Goal: Task Accomplishment & Management: Manage account settings

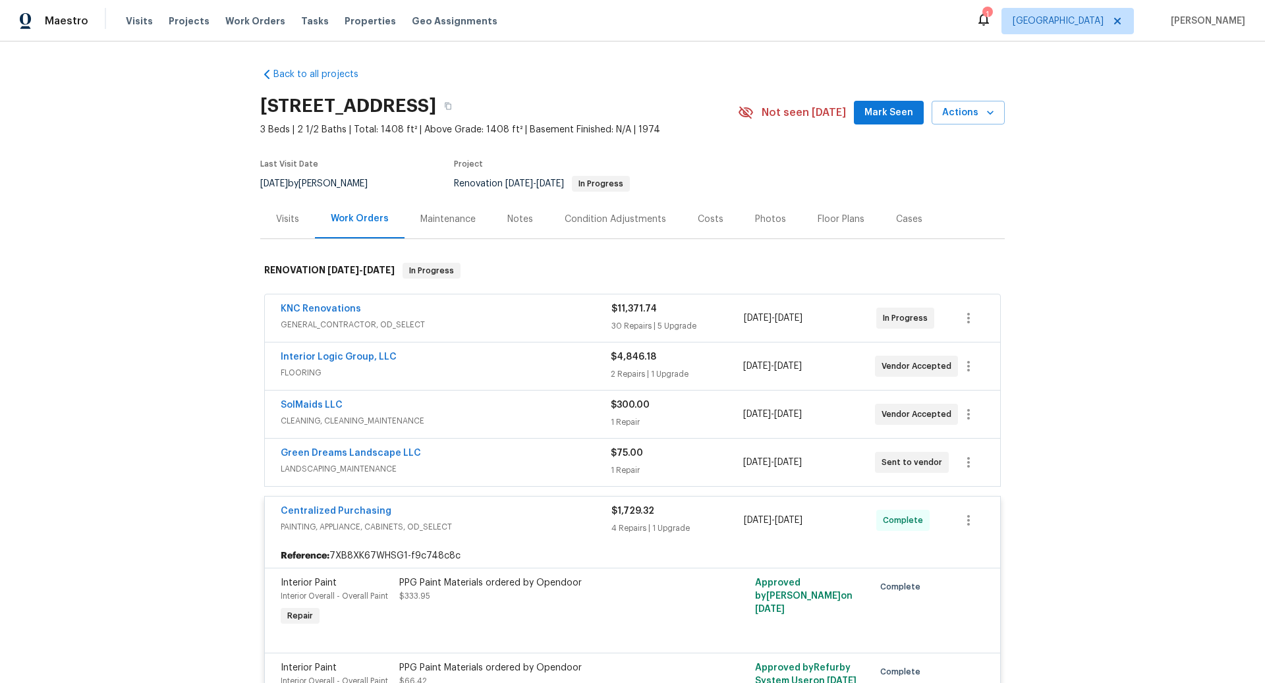
scroll to position [38, 0]
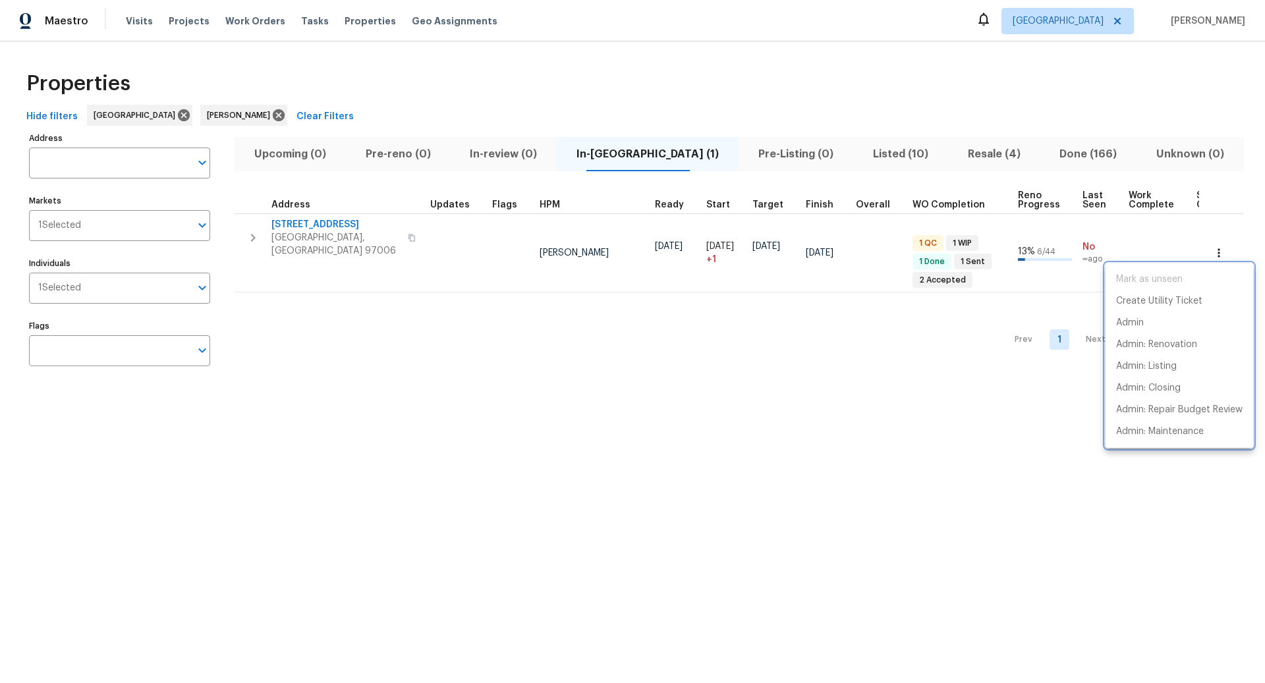
click at [871, 151] on div at bounding box center [632, 341] width 1265 height 683
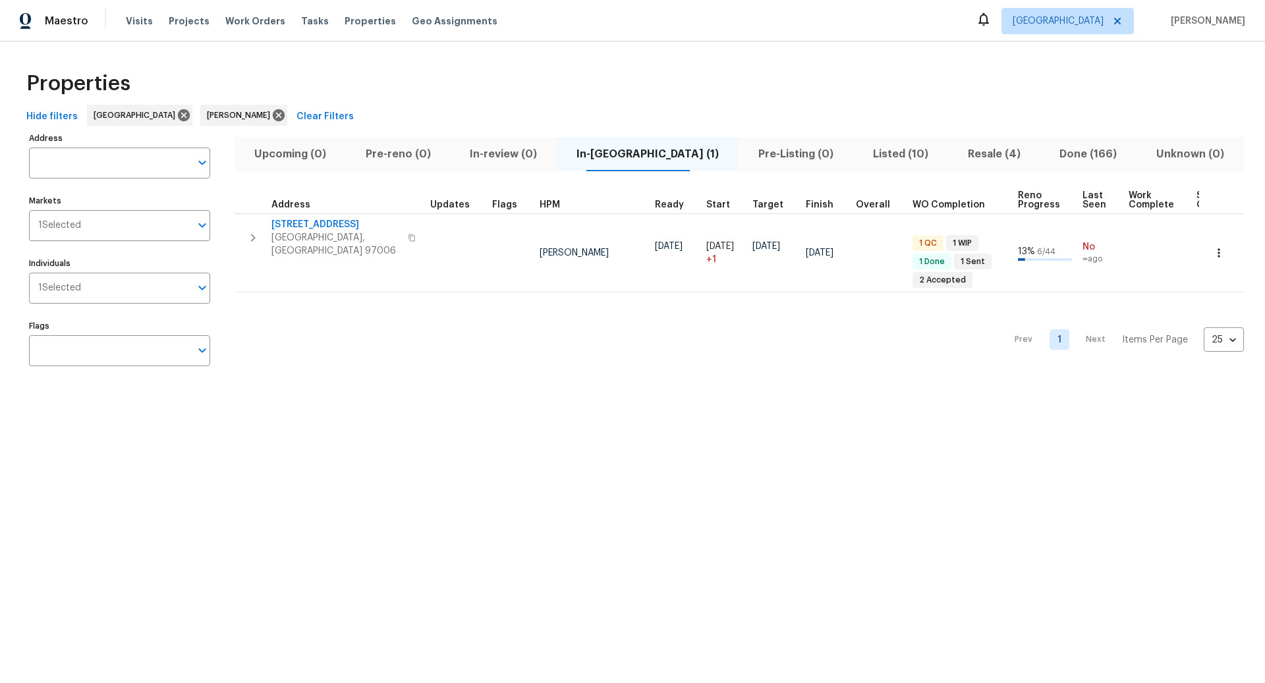
click at [871, 149] on span "Listed (10)" at bounding box center [900, 154] width 79 height 18
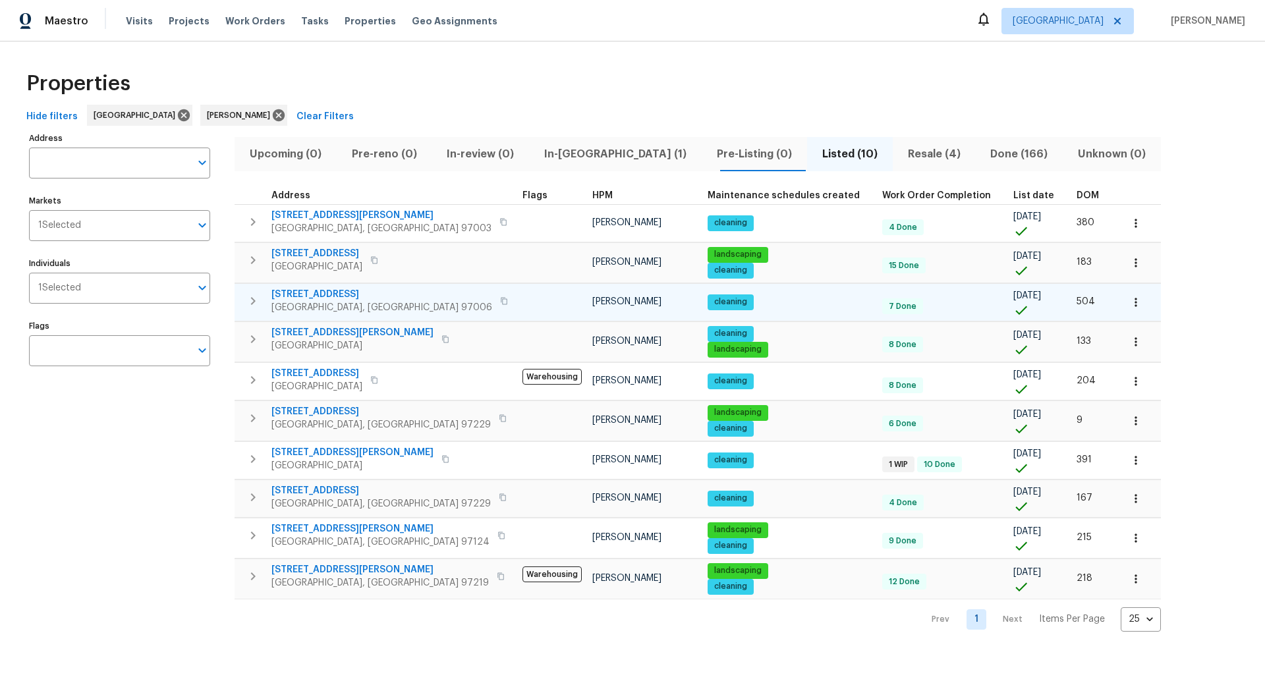
click at [254, 300] on icon "button" at bounding box center [253, 301] width 5 height 8
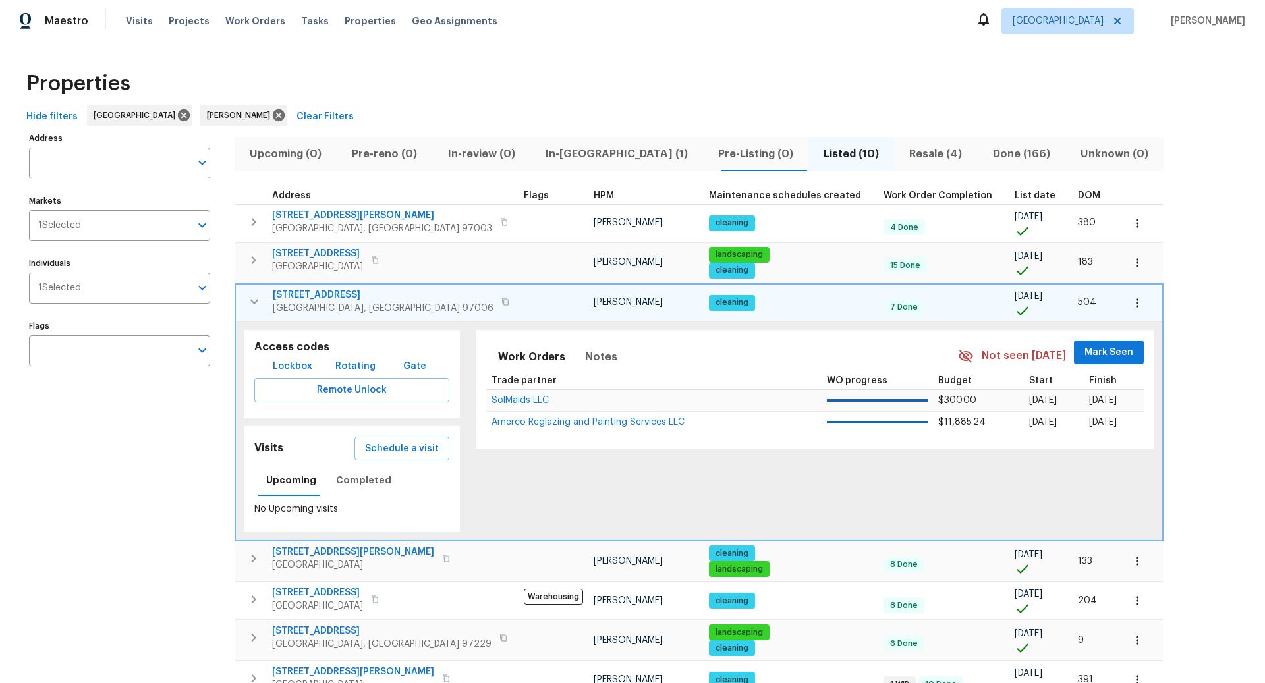
click at [582, 152] on span "In-reno (1)" at bounding box center [616, 154] width 157 height 18
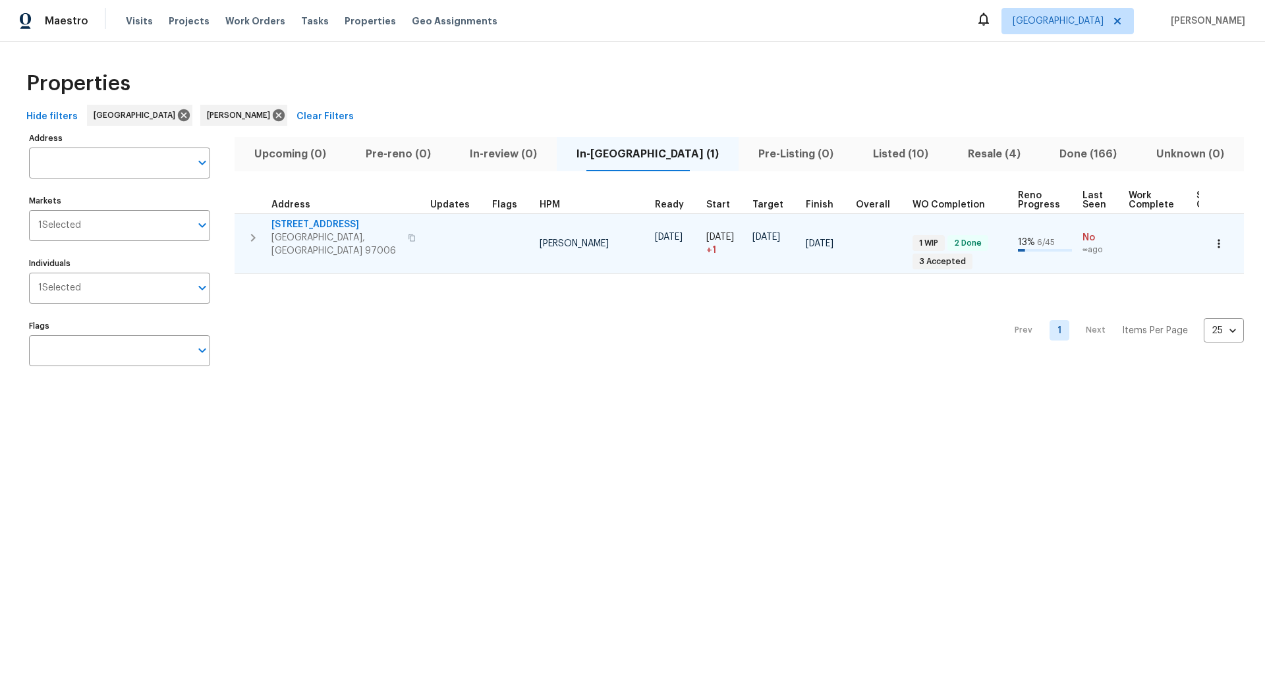
click at [257, 230] on icon "button" at bounding box center [253, 238] width 16 height 16
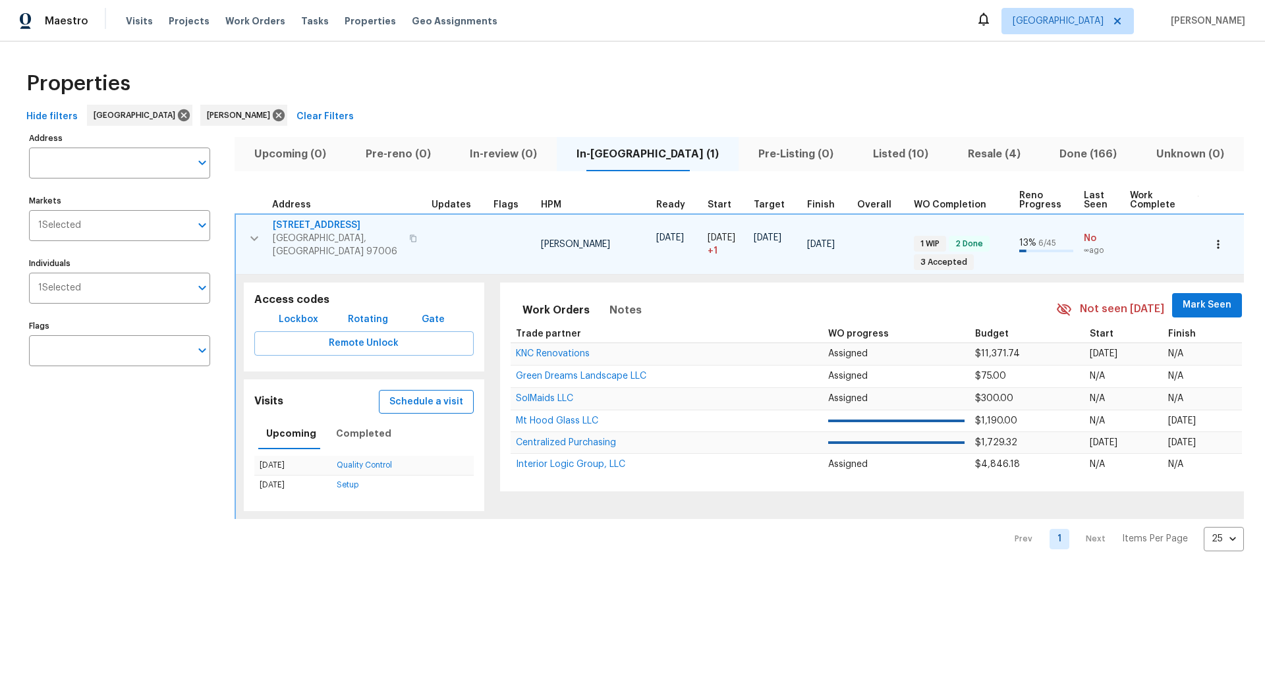
click at [425, 394] on span "Schedule a visit" at bounding box center [426, 402] width 74 height 16
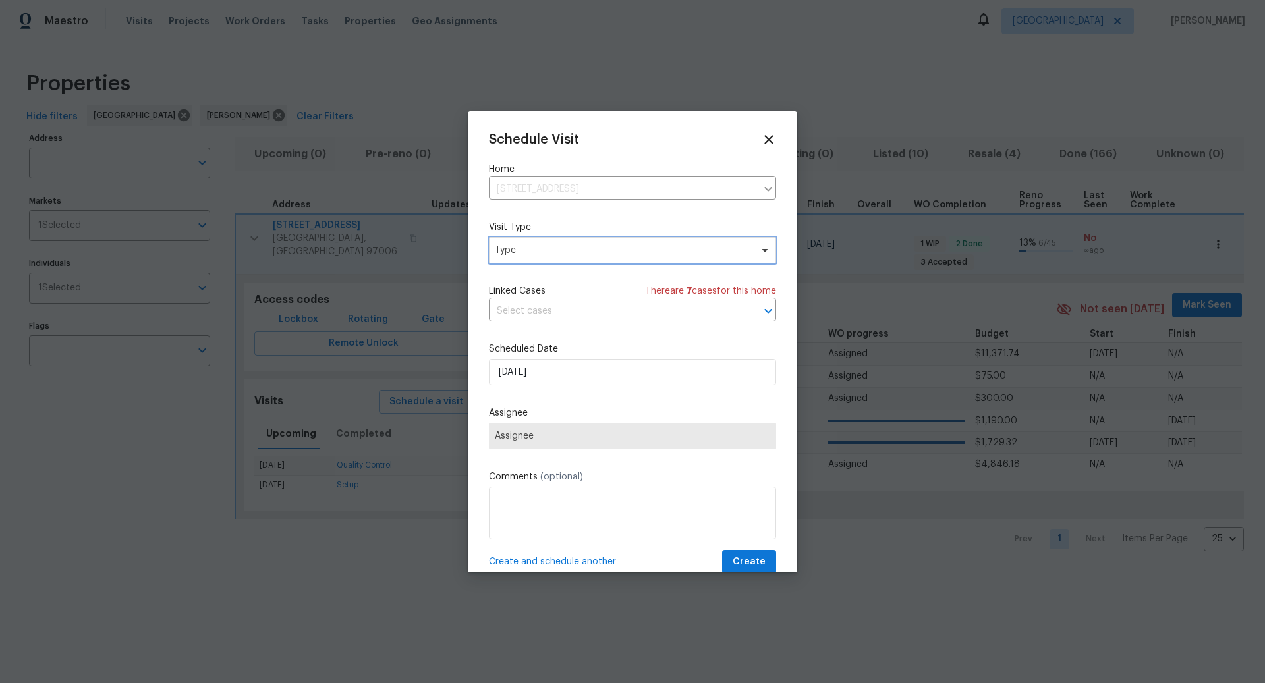
click at [567, 254] on span "Type" at bounding box center [623, 250] width 256 height 13
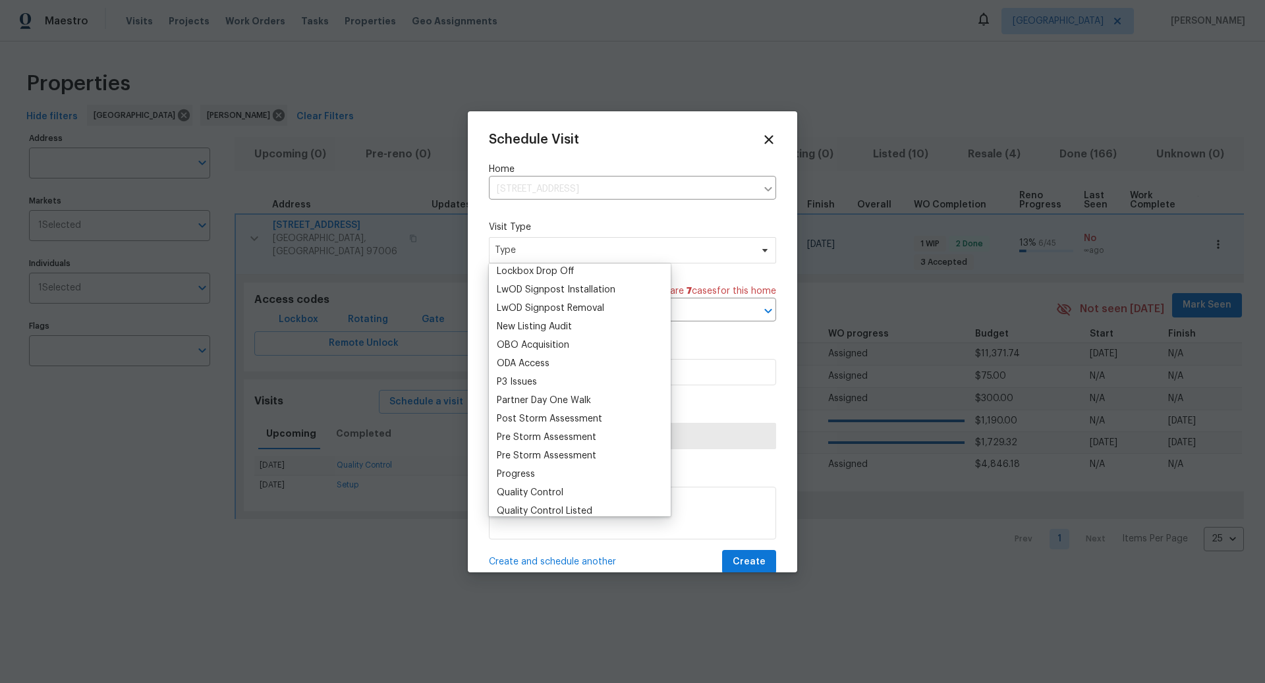
scroll to position [688, 0]
click at [515, 472] on div "Progress" at bounding box center [516, 472] width 38 height 13
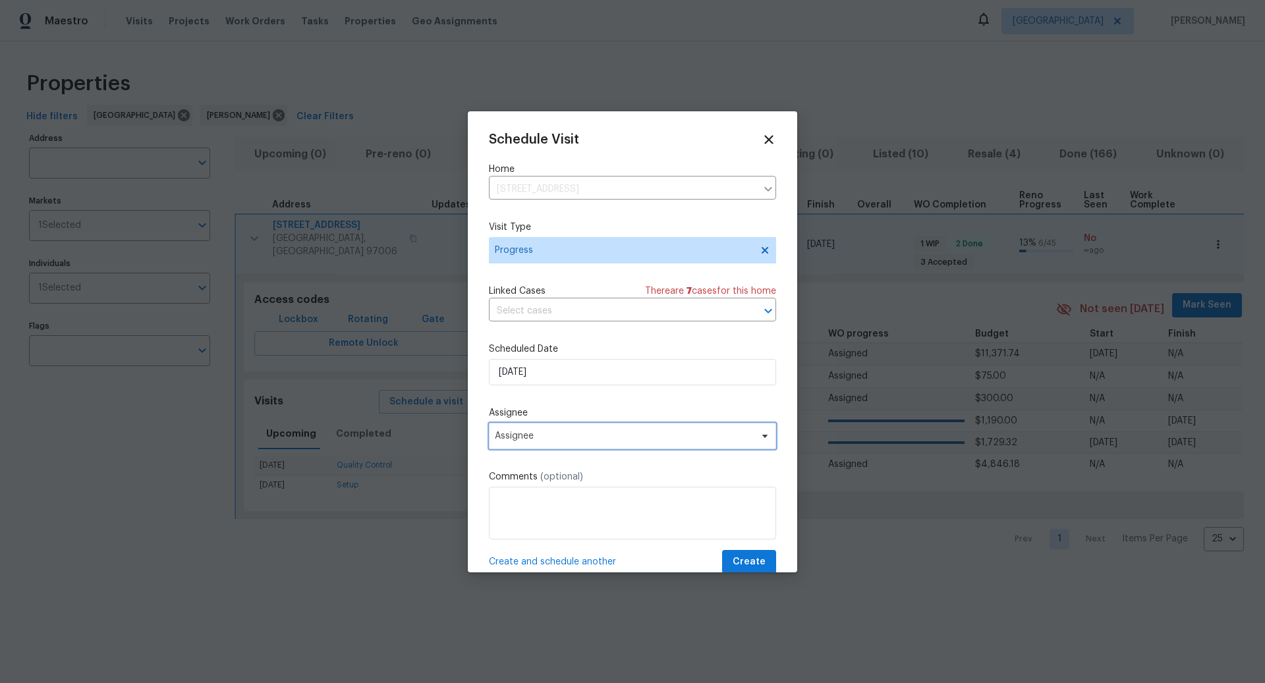
click at [556, 437] on span "Assignee" at bounding box center [624, 436] width 258 height 11
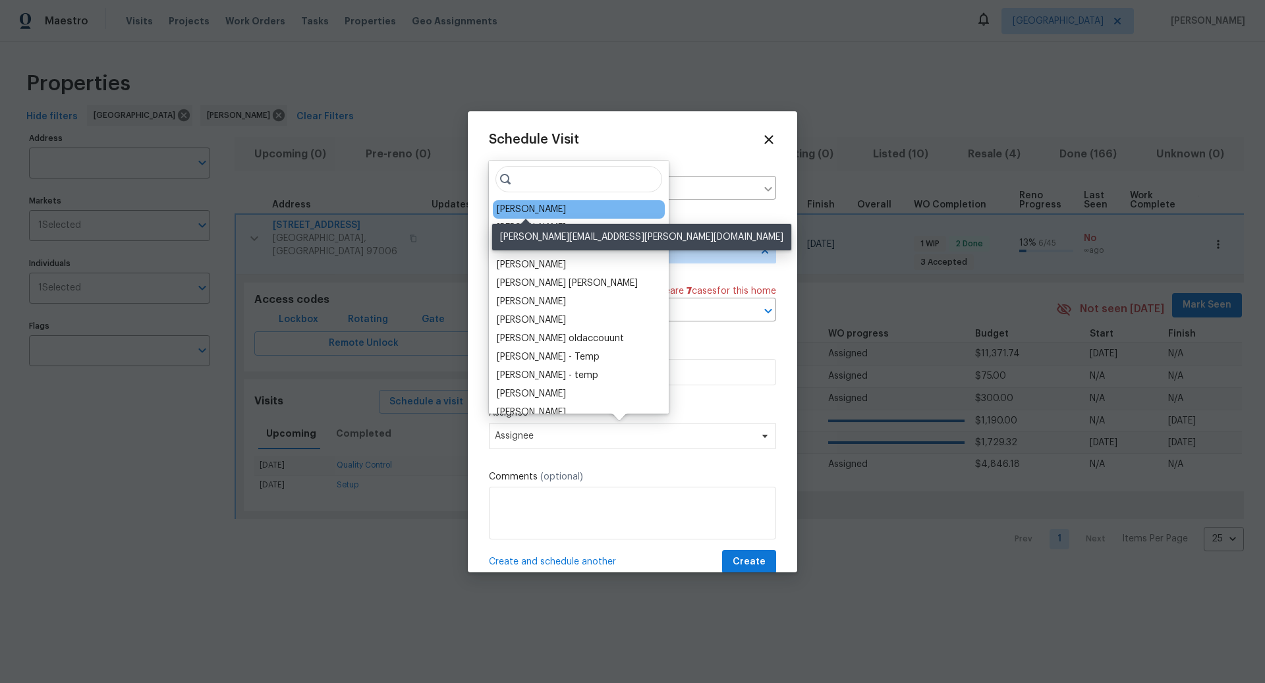
click at [516, 213] on div "[PERSON_NAME]" at bounding box center [531, 209] width 69 height 13
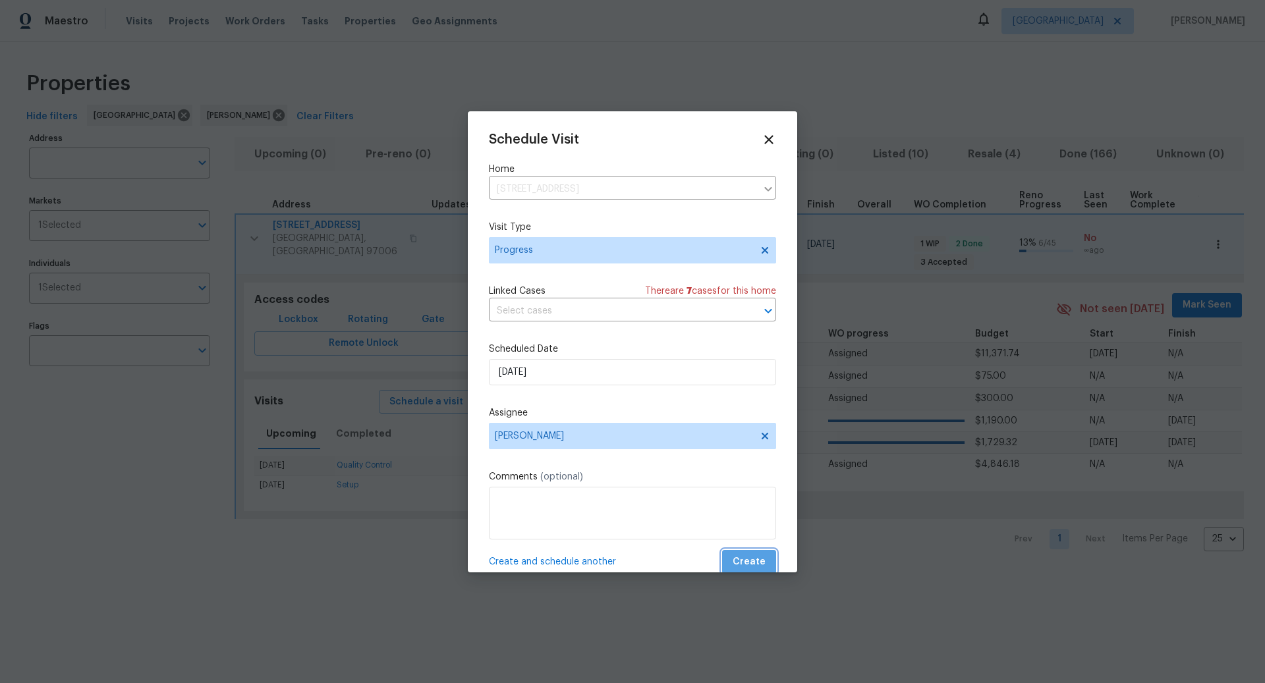
click at [757, 557] on span "Create" at bounding box center [748, 562] width 33 height 16
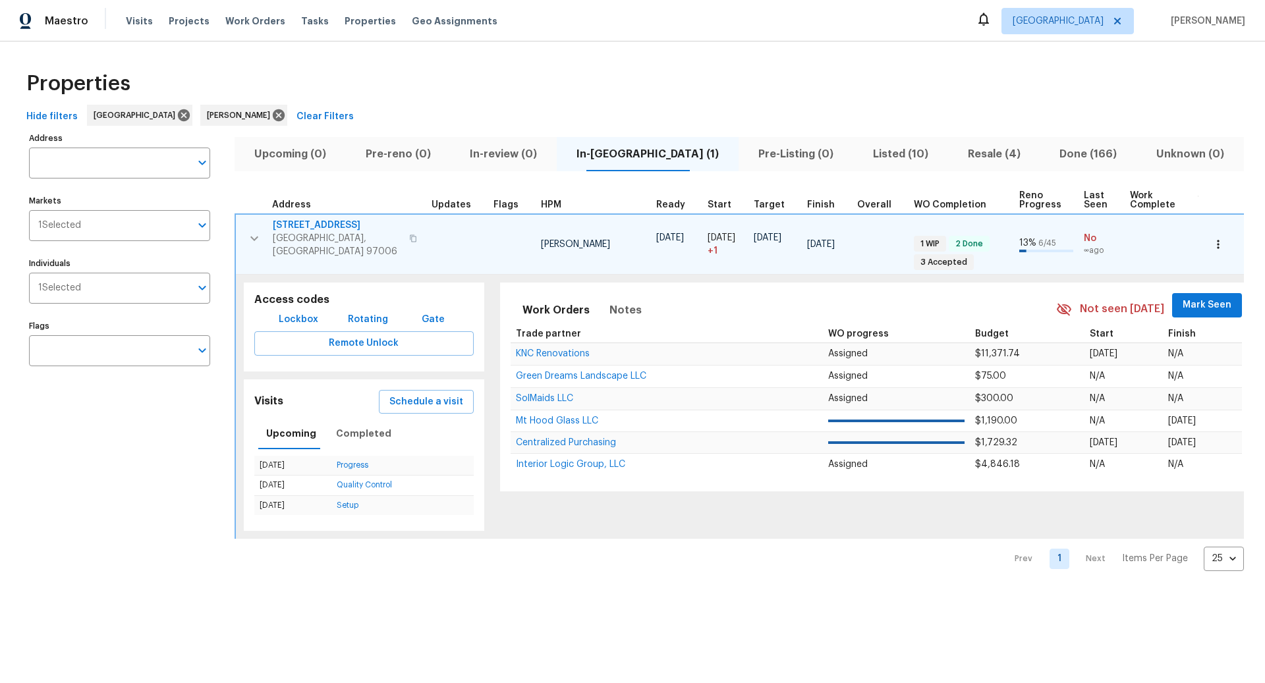
click at [879, 152] on span "Listed (10)" at bounding box center [900, 154] width 79 height 18
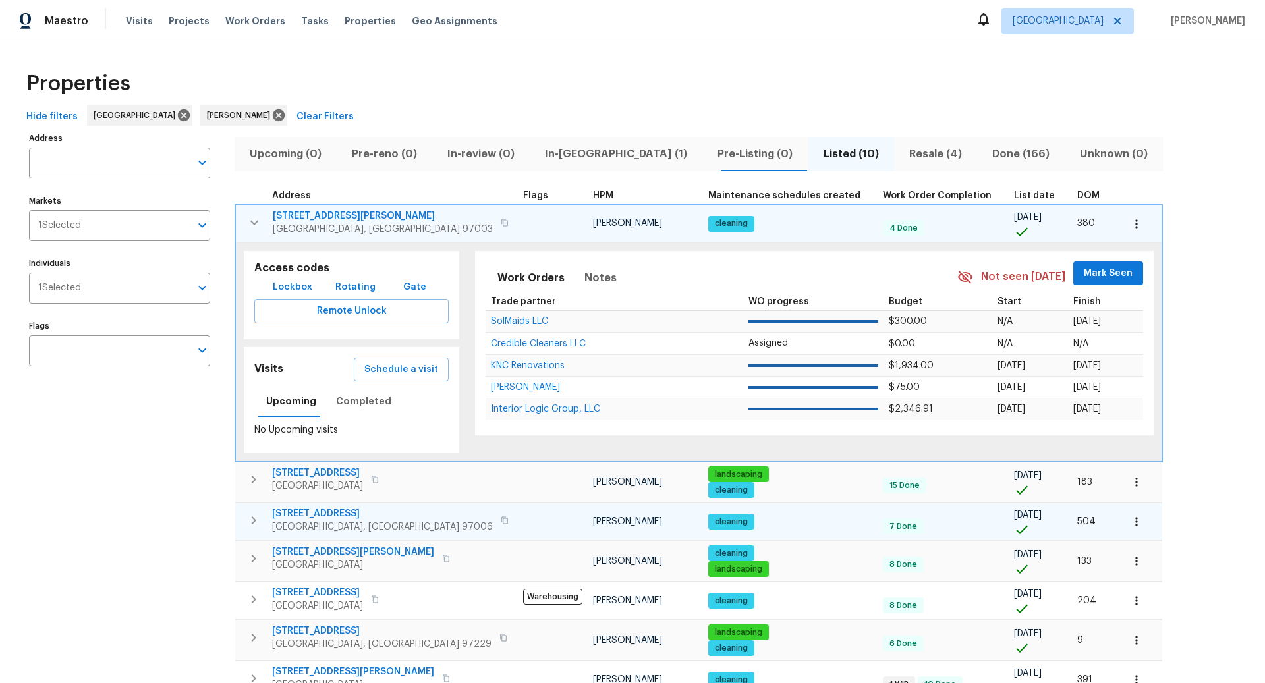
click at [256, 520] on icon "button" at bounding box center [254, 520] width 16 height 16
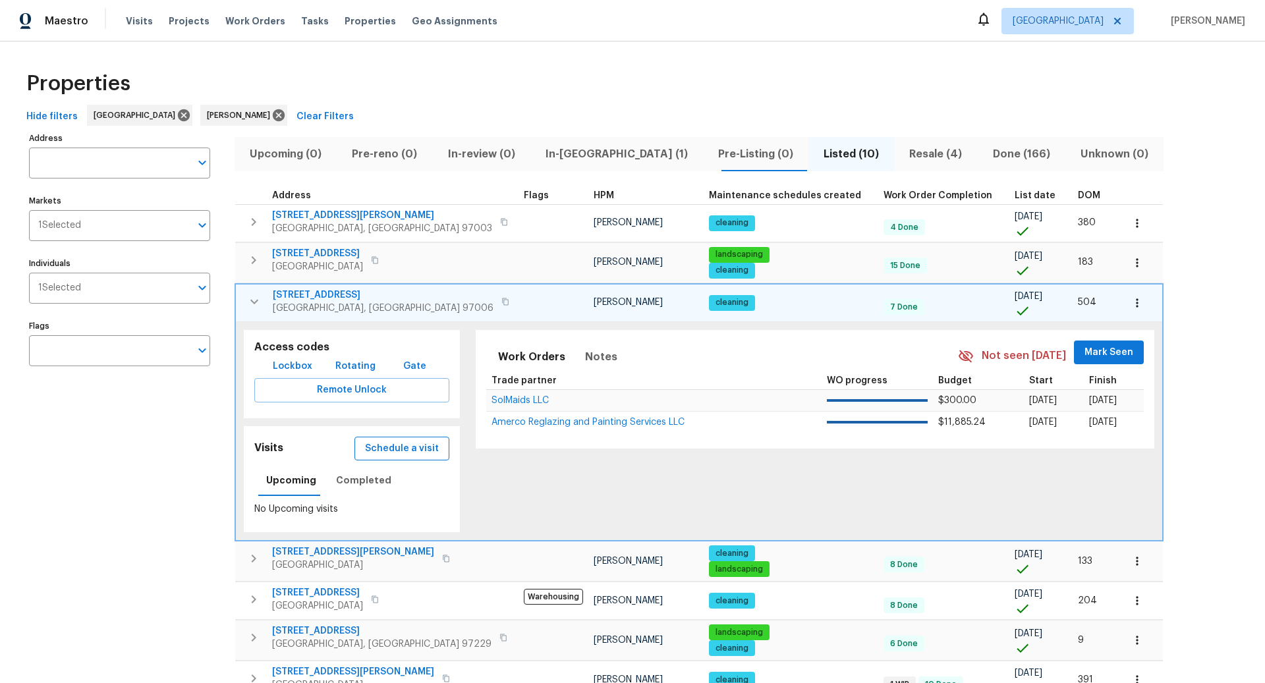
click at [375, 450] on span "Schedule a visit" at bounding box center [402, 449] width 74 height 16
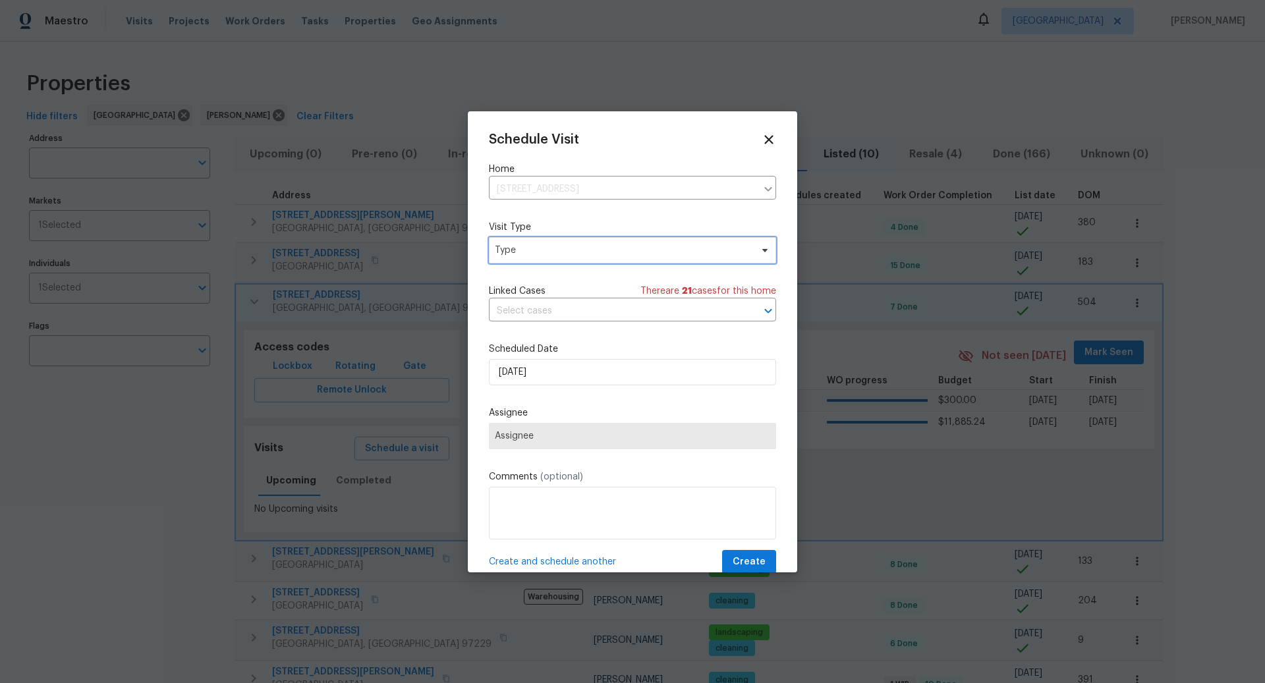
click at [569, 249] on span "Type" at bounding box center [623, 250] width 256 height 13
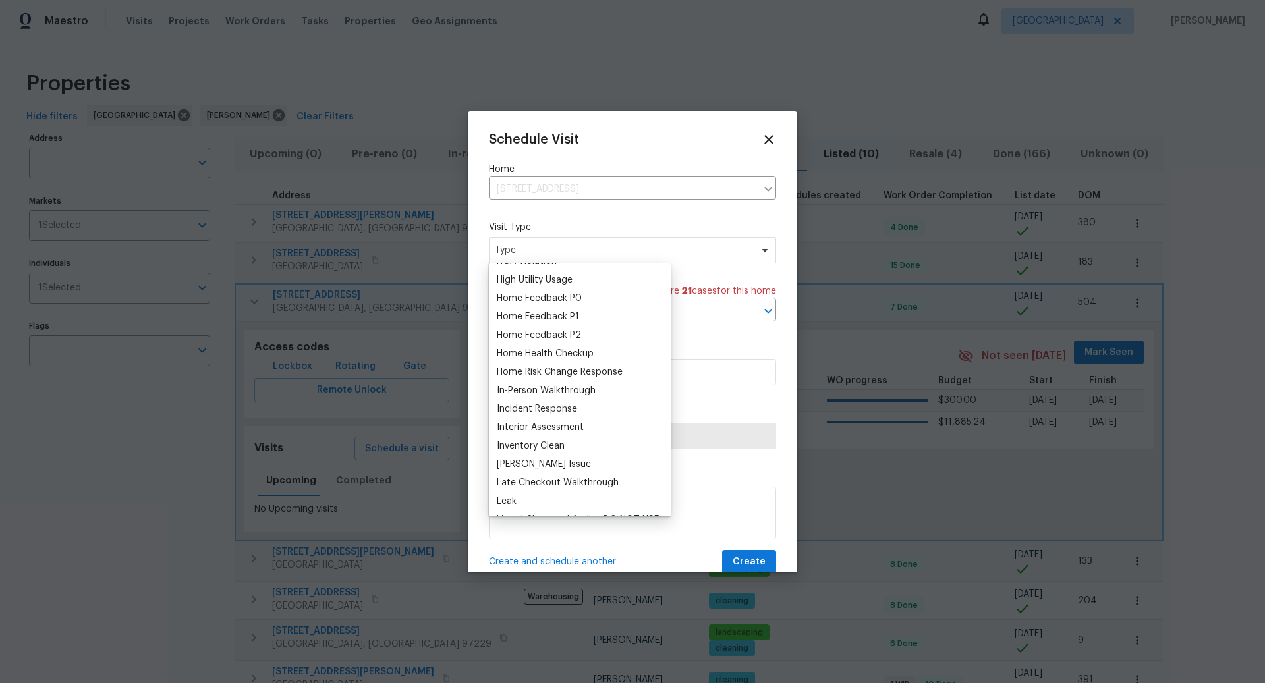
scroll to position [383, 0]
click at [552, 351] on div "Home Health Checkup" at bounding box center [545, 352] width 97 height 13
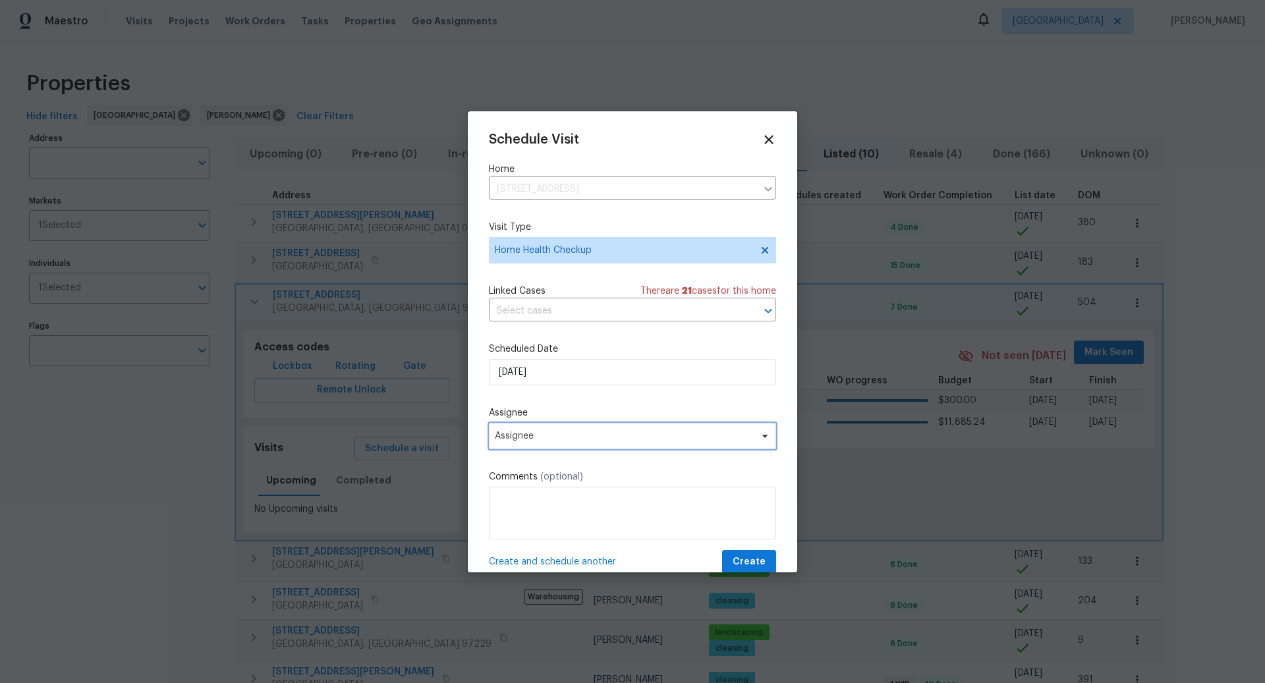
click at [558, 430] on span "Assignee" at bounding box center [632, 436] width 287 height 26
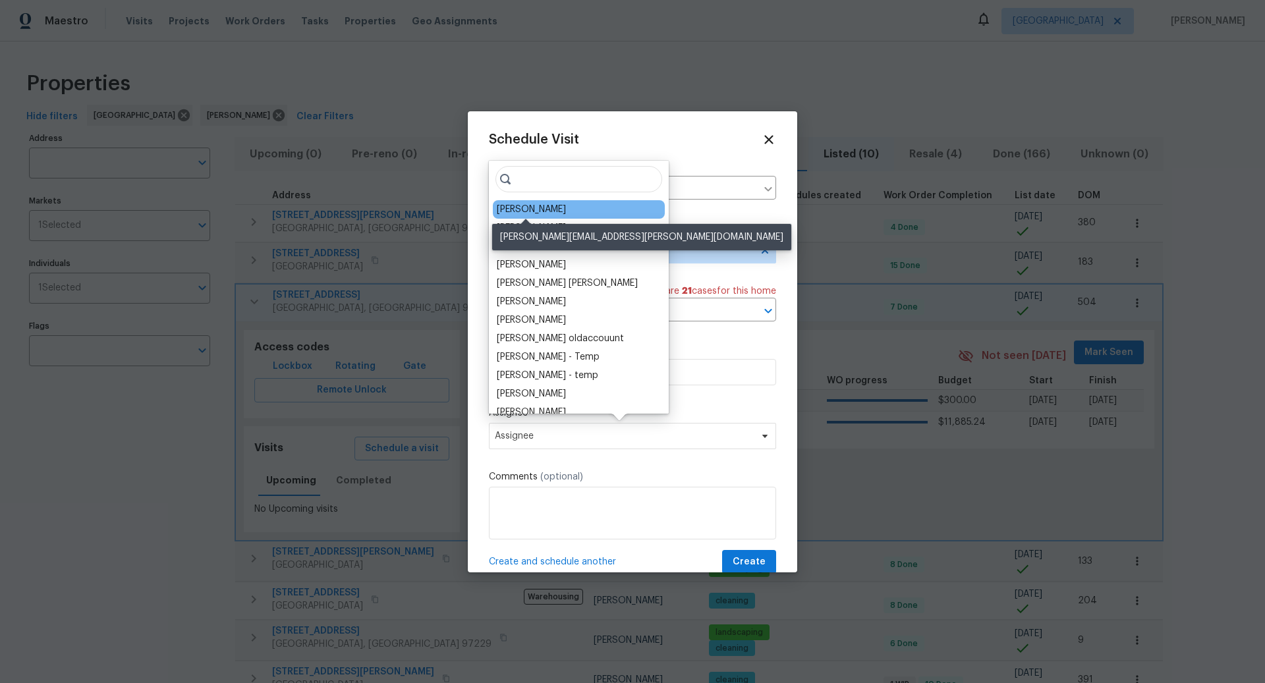
click at [550, 209] on div "[PERSON_NAME]" at bounding box center [531, 209] width 69 height 13
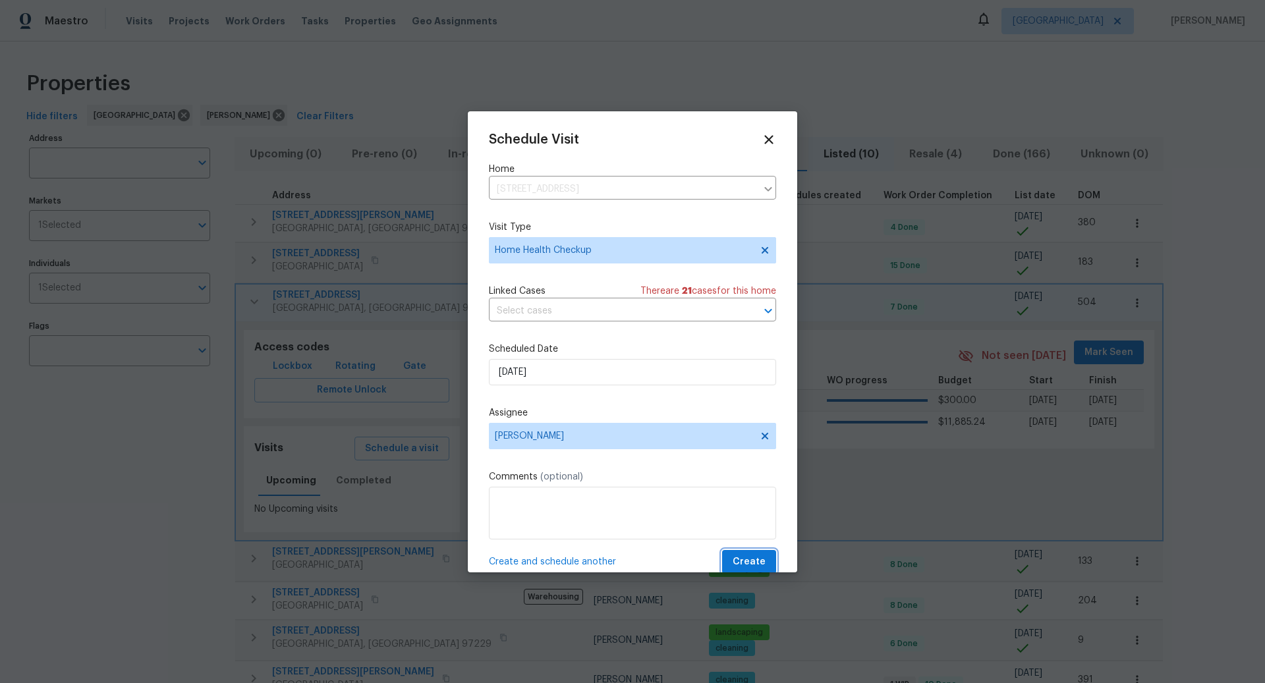
click at [753, 559] on span "Create" at bounding box center [748, 562] width 33 height 16
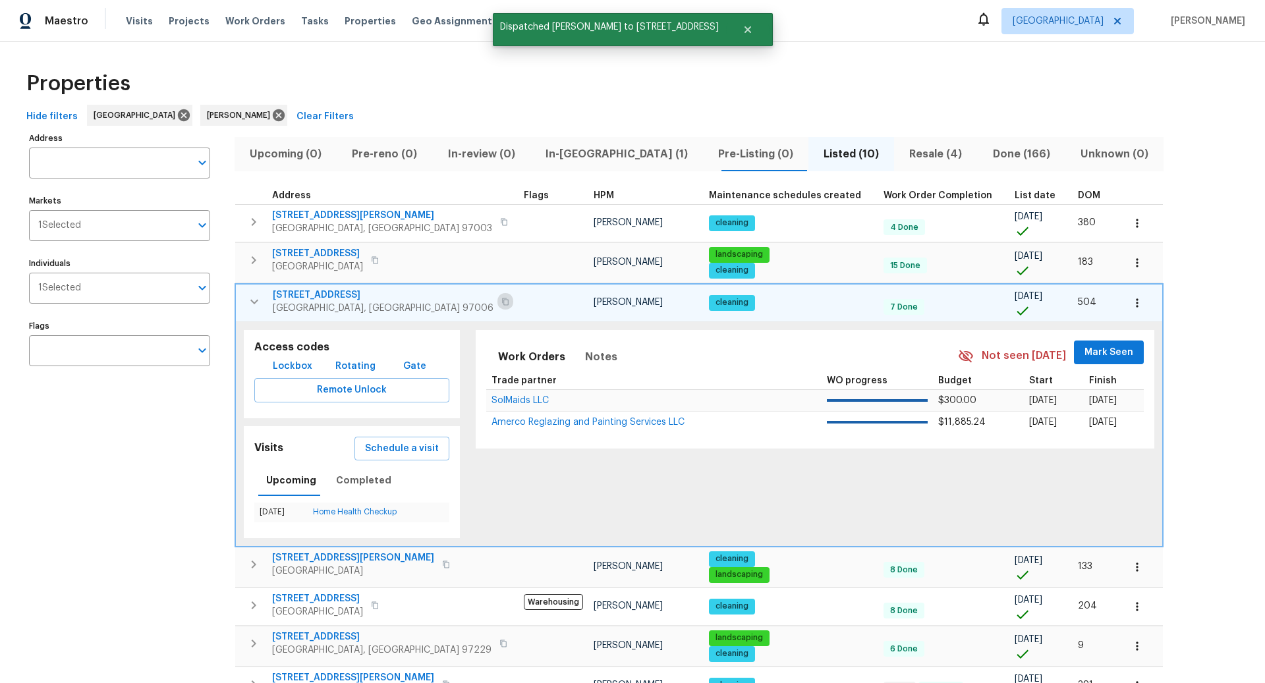
click at [501, 298] on icon "button" at bounding box center [505, 302] width 8 height 8
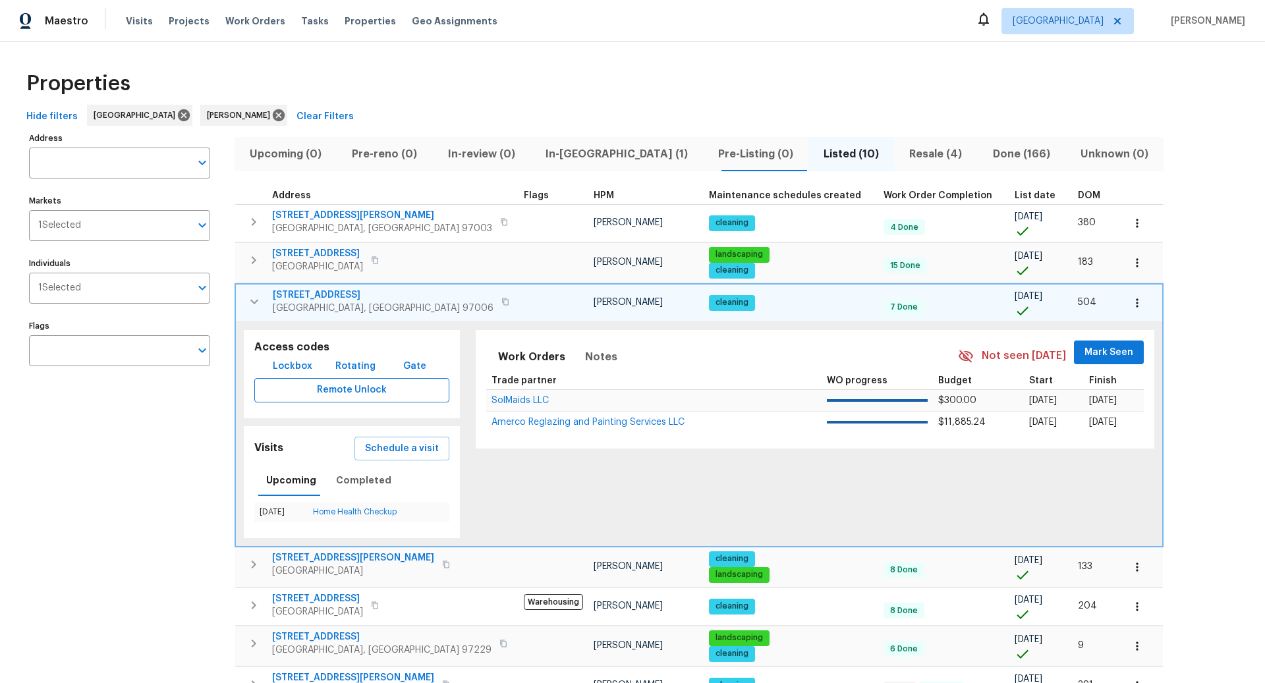
scroll to position [189, 0]
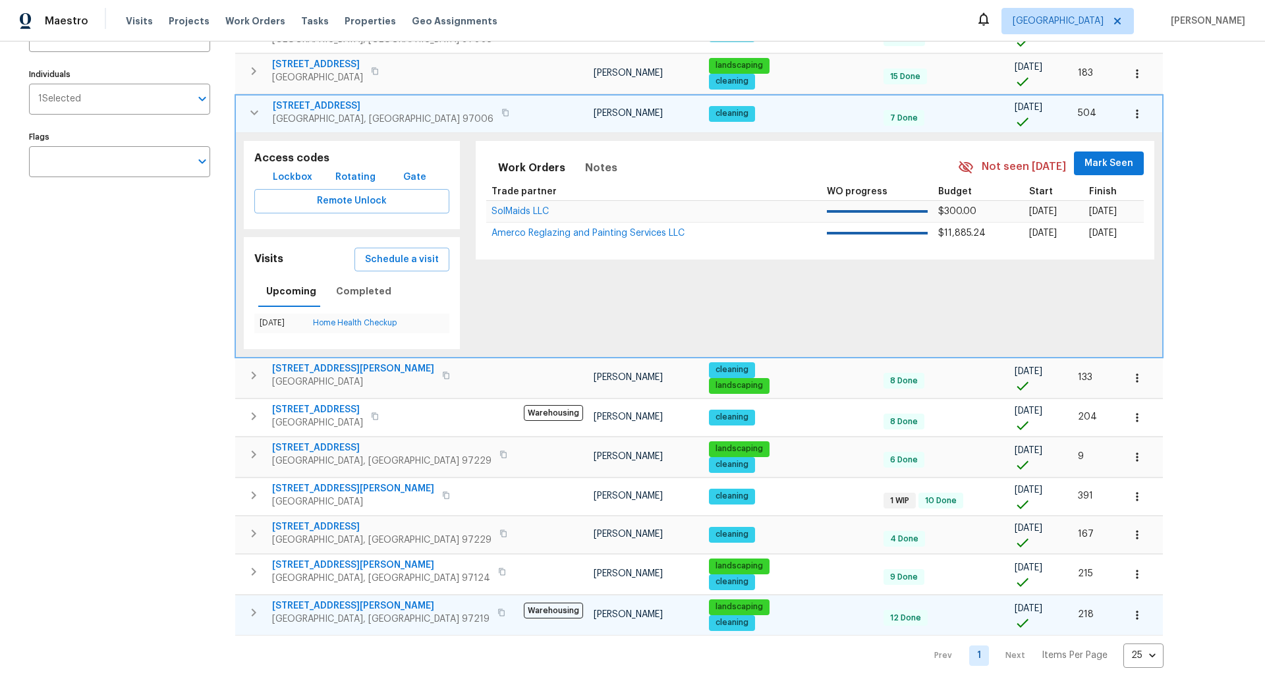
click at [257, 609] on icon "button" at bounding box center [254, 613] width 16 height 16
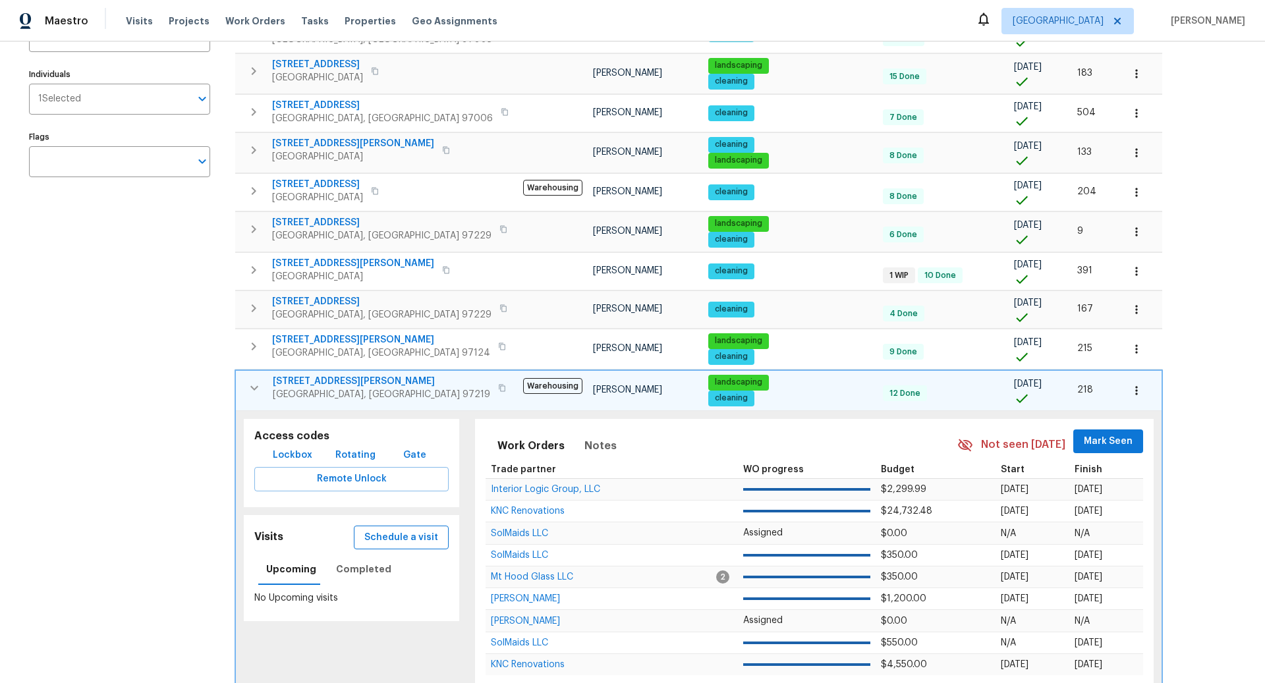
click at [398, 530] on span "Schedule a visit" at bounding box center [401, 538] width 74 height 16
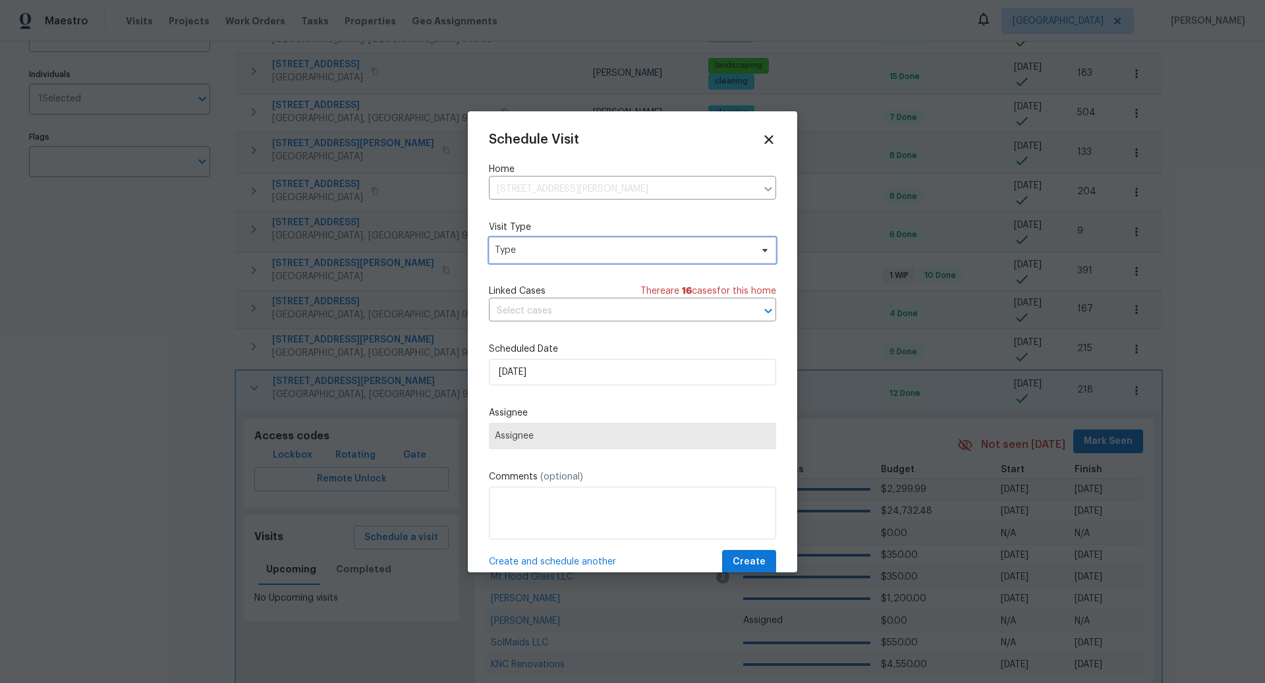
click at [584, 250] on span "Type" at bounding box center [623, 250] width 256 height 13
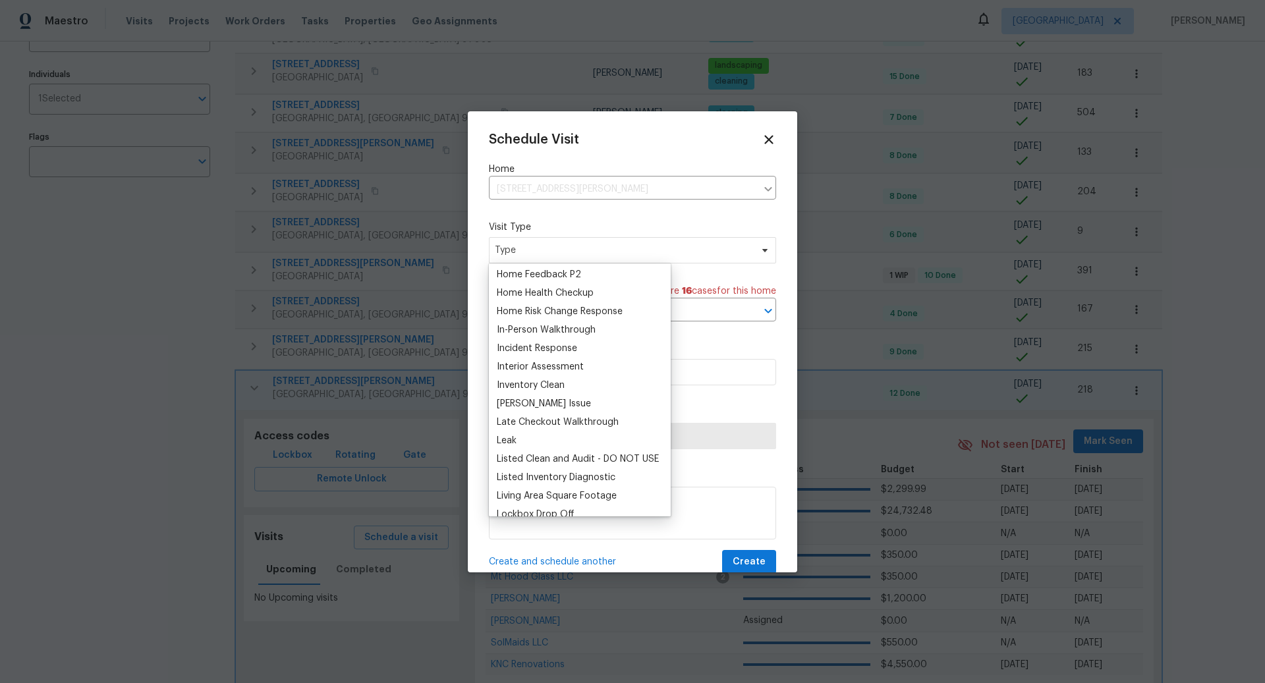
scroll to position [438, 0]
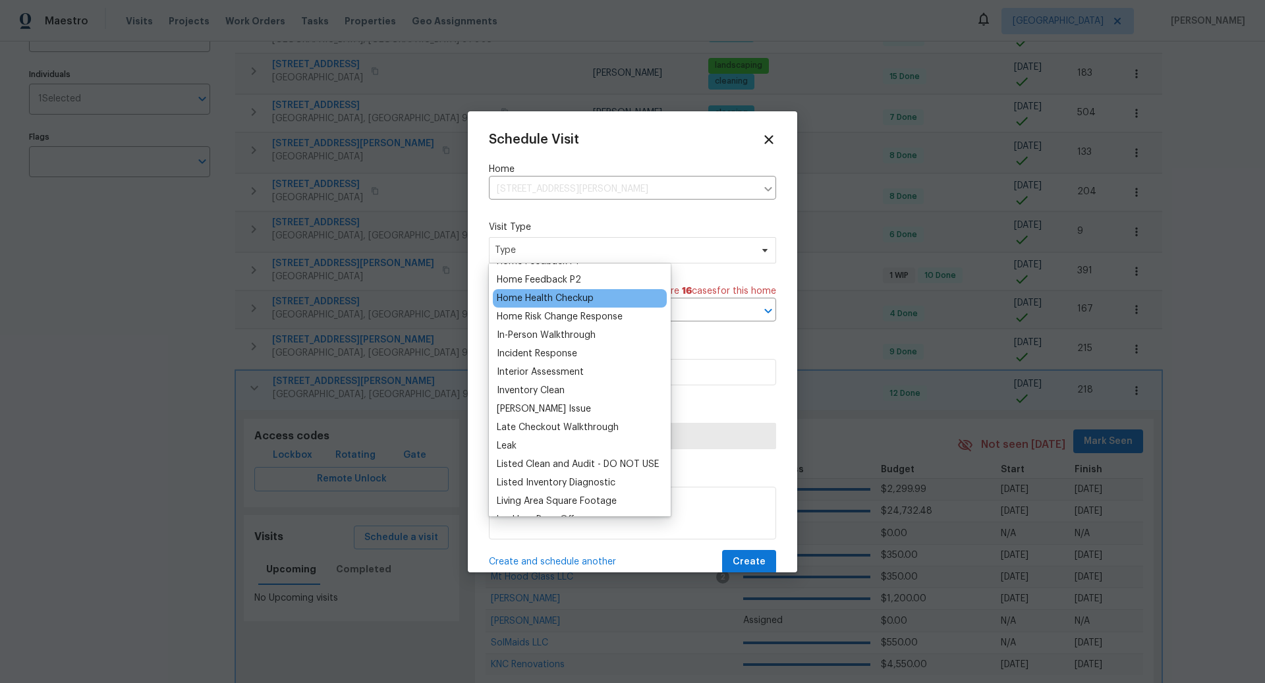
click at [542, 300] on div "Home Health Checkup" at bounding box center [545, 298] width 97 height 13
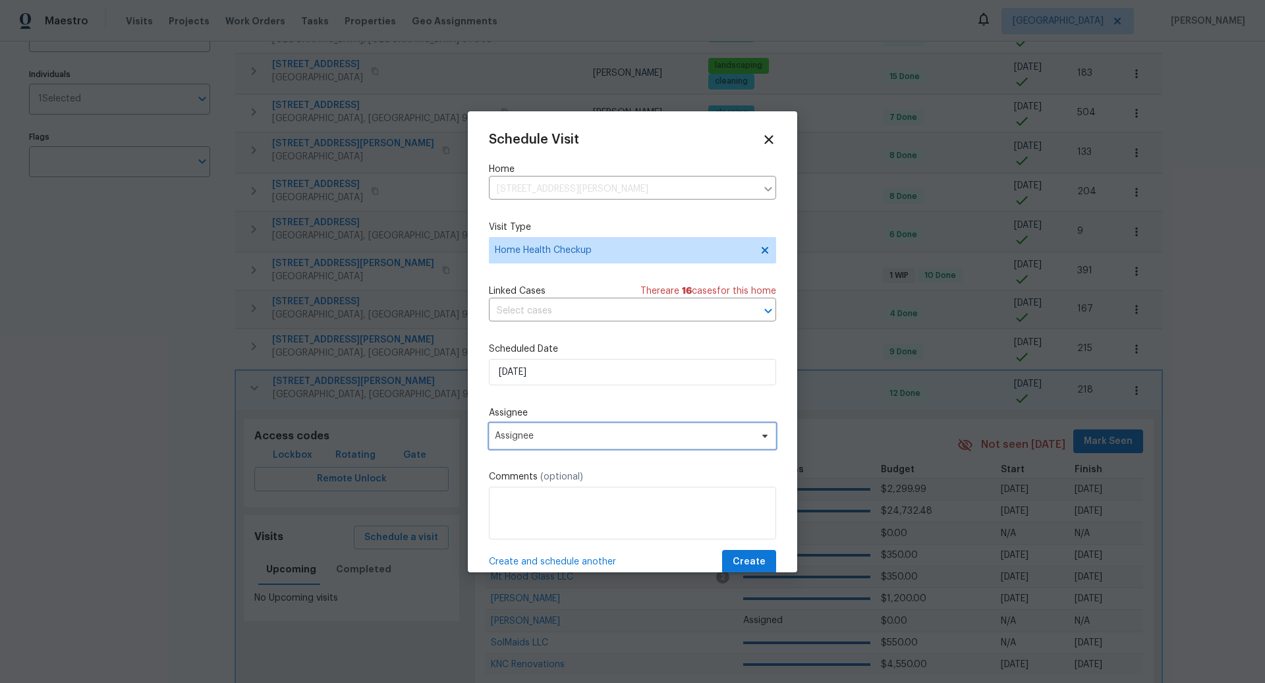
click at [549, 430] on span "Assignee" at bounding box center [632, 436] width 287 height 26
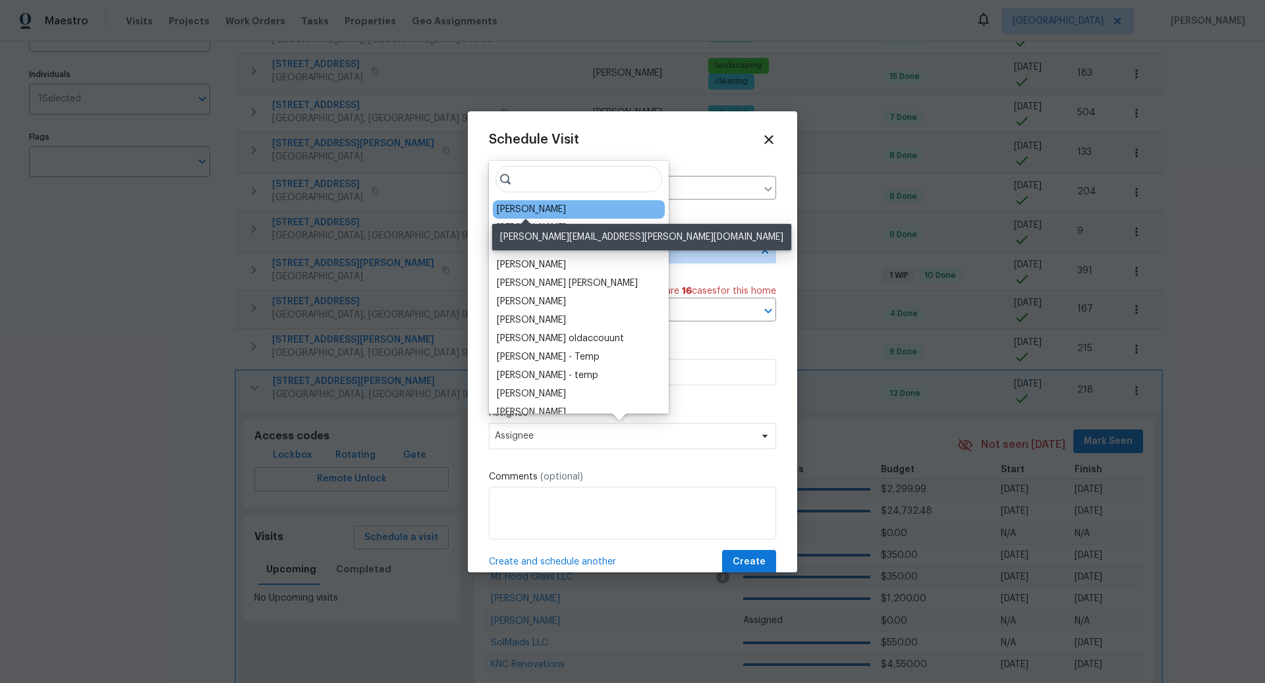
click at [522, 209] on div "[PERSON_NAME]" at bounding box center [531, 209] width 69 height 13
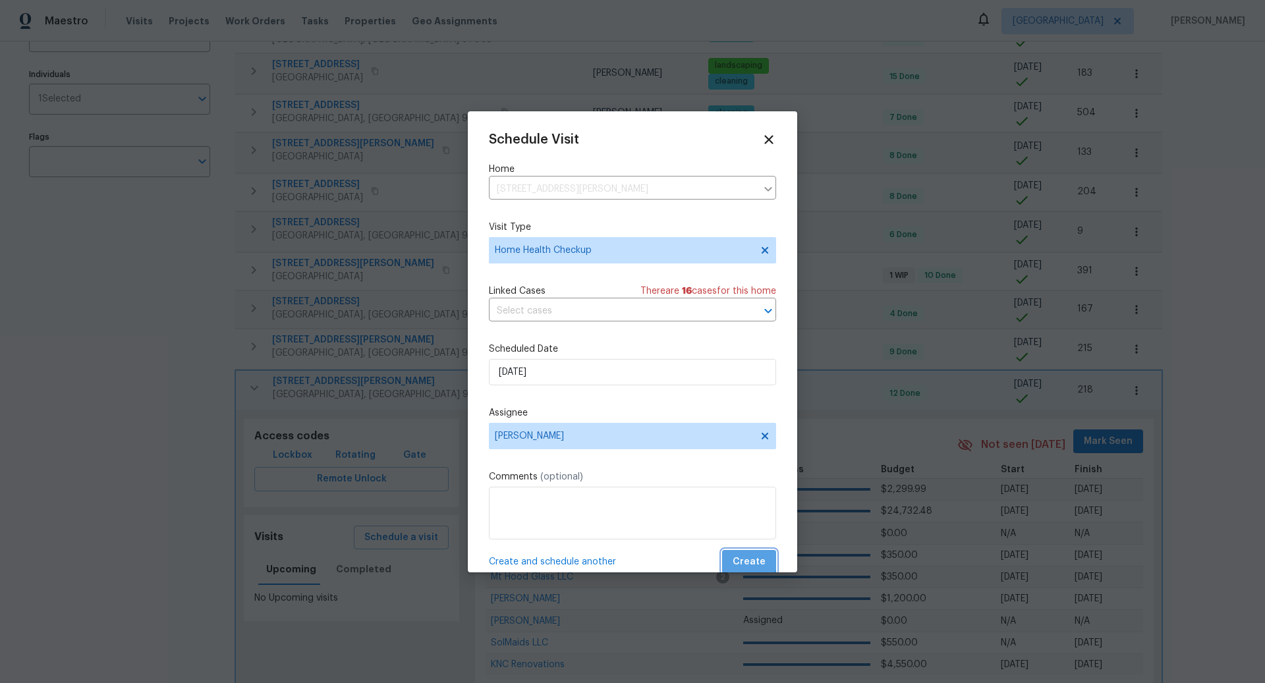
click at [750, 557] on span "Create" at bounding box center [748, 562] width 33 height 16
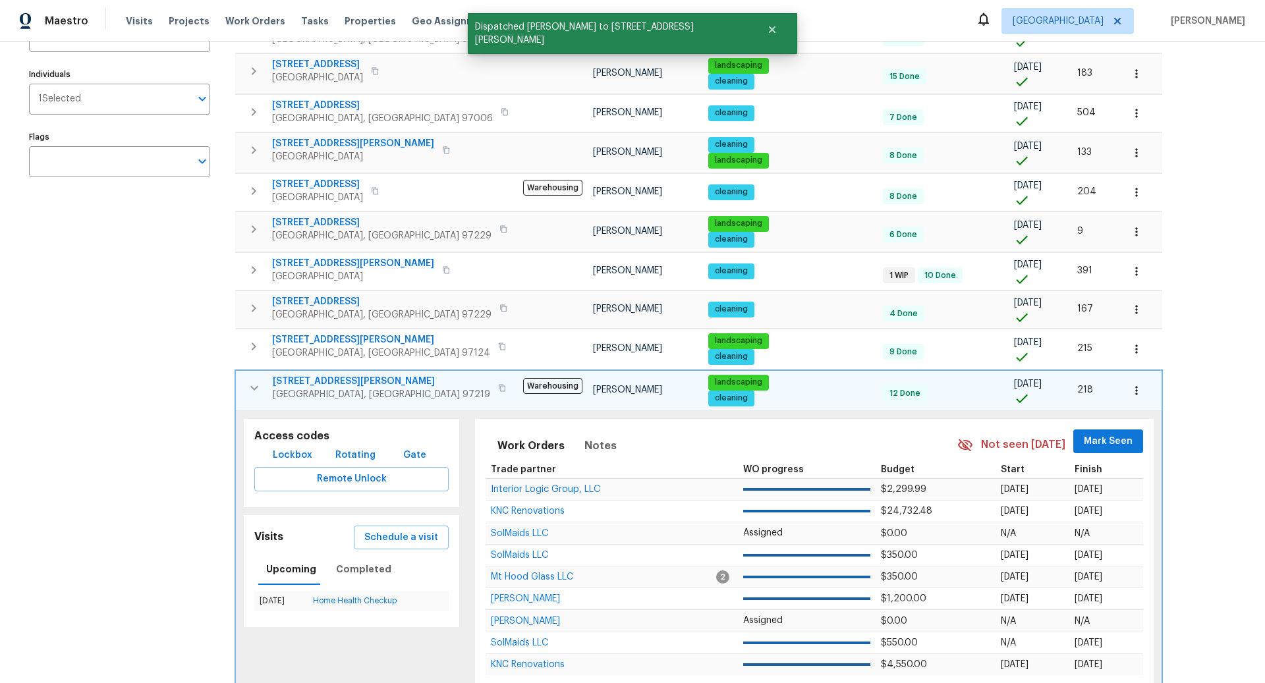
click at [498, 384] on icon "button" at bounding box center [502, 388] width 8 height 8
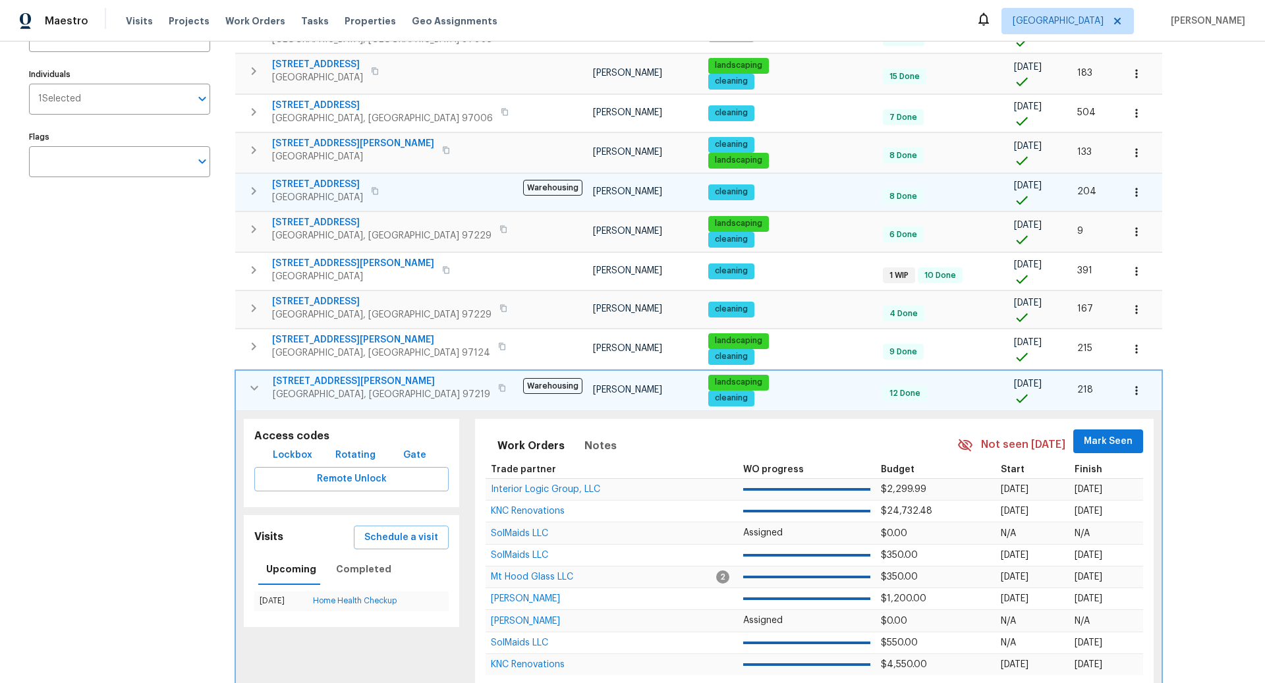
scroll to position [0, 0]
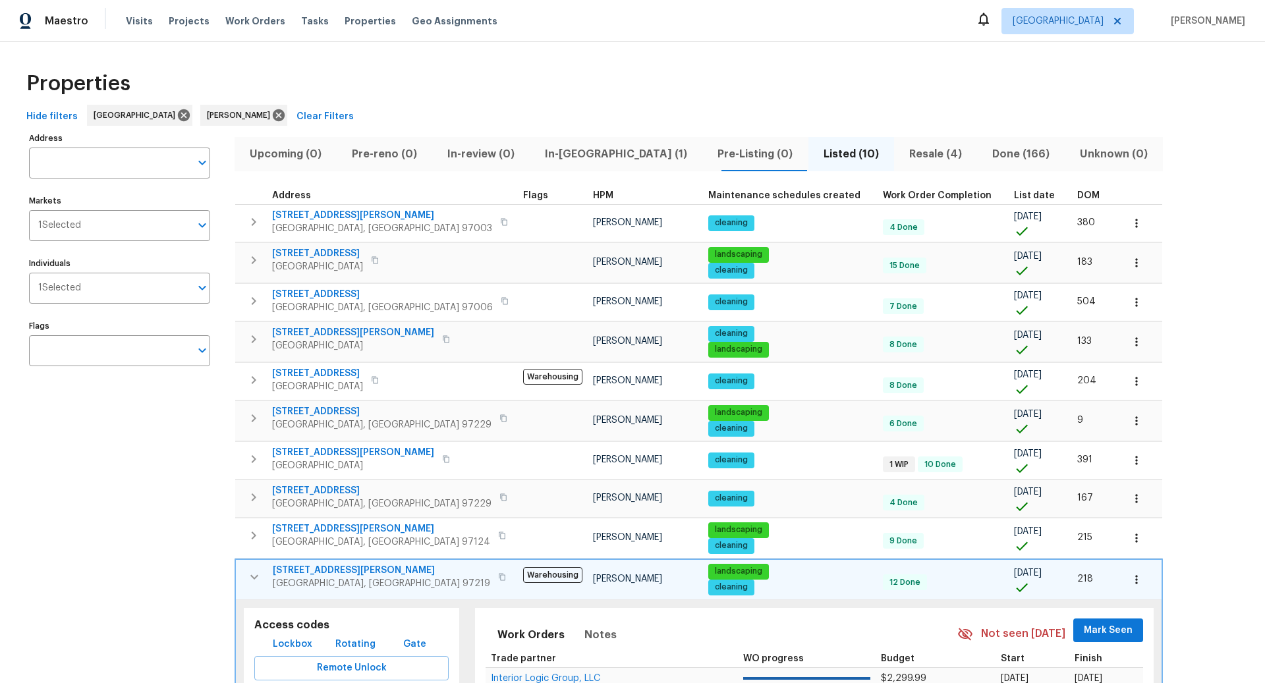
click at [570, 151] on span "In-reno (1)" at bounding box center [615, 154] width 157 height 18
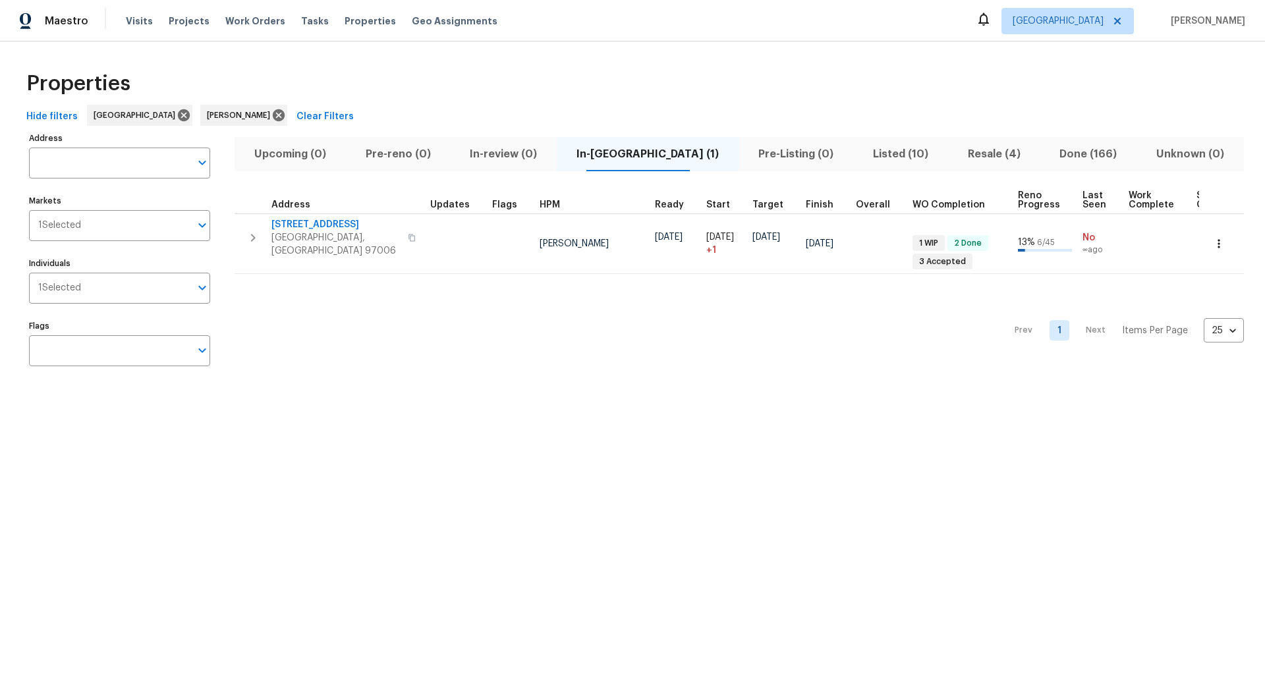
click at [862, 155] on span "Listed (10)" at bounding box center [900, 154] width 79 height 18
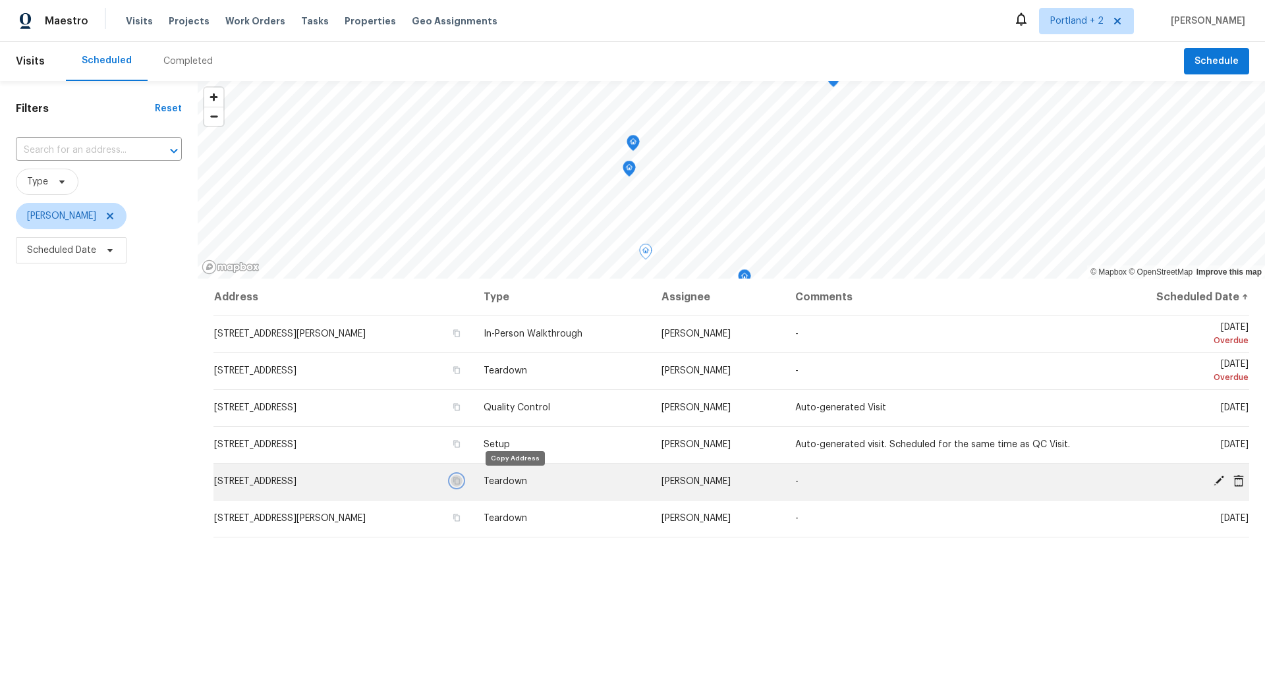
click at [460, 478] on icon "button" at bounding box center [456, 480] width 7 height 7
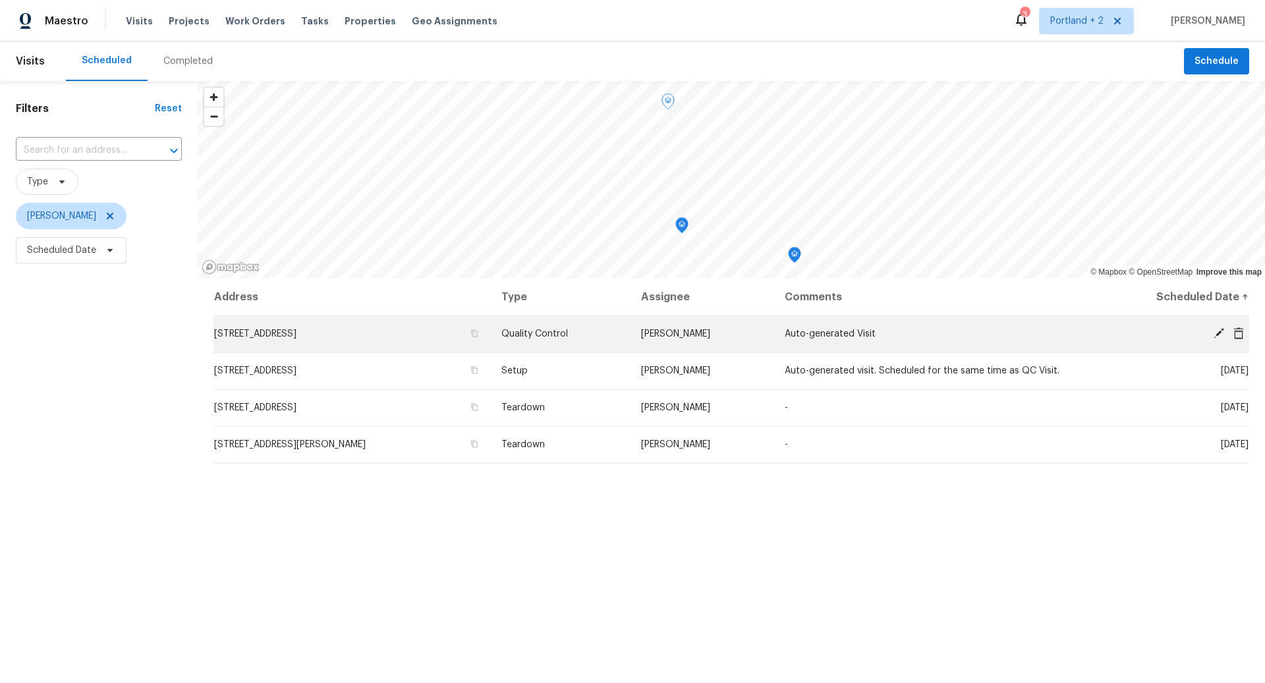
click at [1219, 332] on icon at bounding box center [1218, 333] width 11 height 11
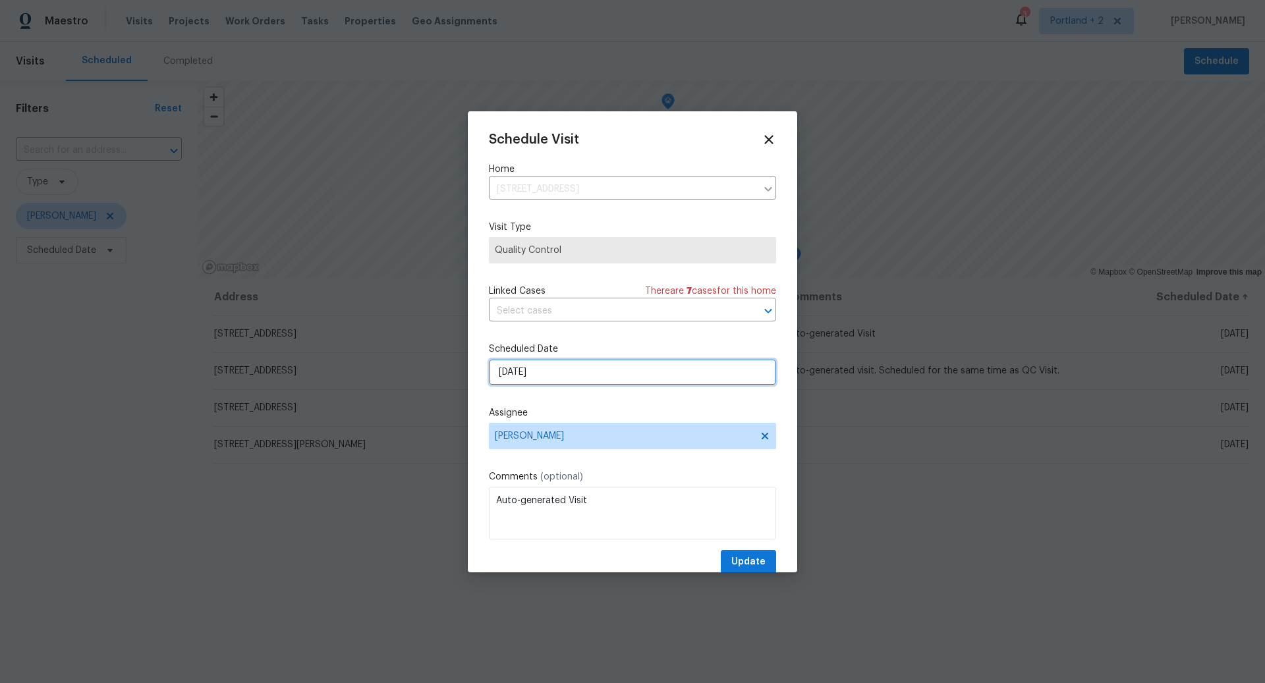
click at [643, 365] on input "10/2/2025" at bounding box center [632, 372] width 287 height 26
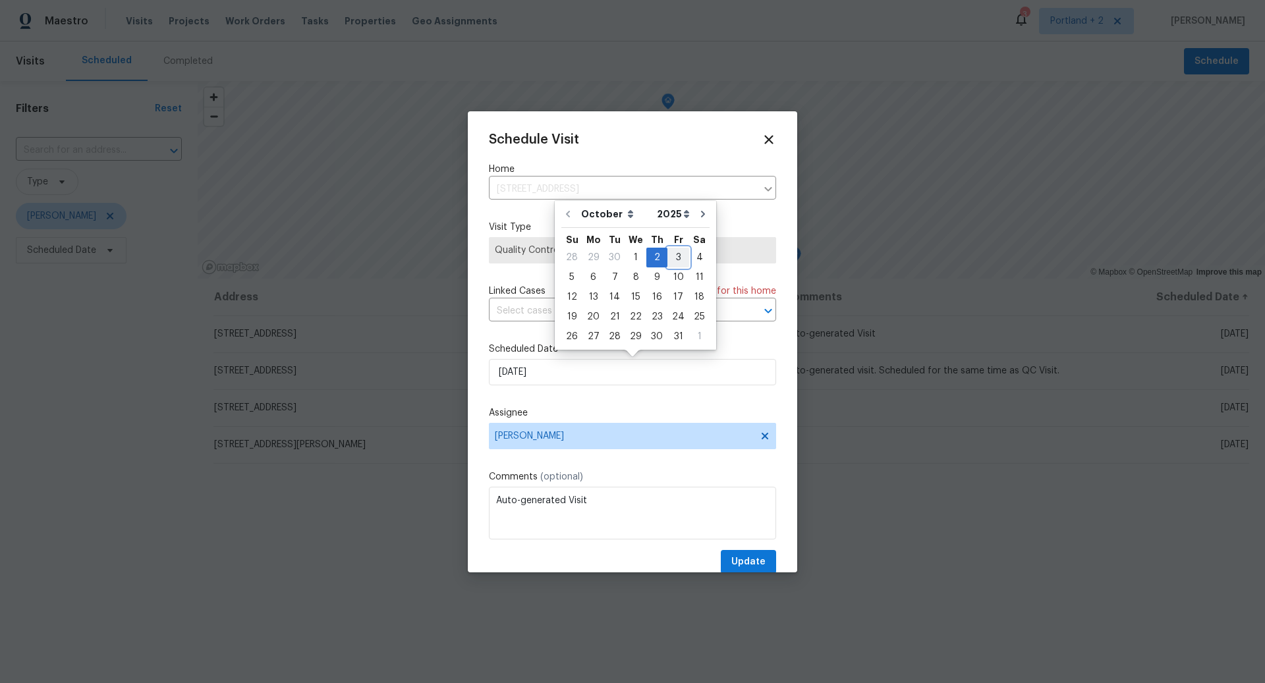
click at [673, 256] on div "3" at bounding box center [678, 257] width 22 height 18
type input "10/3/2025"
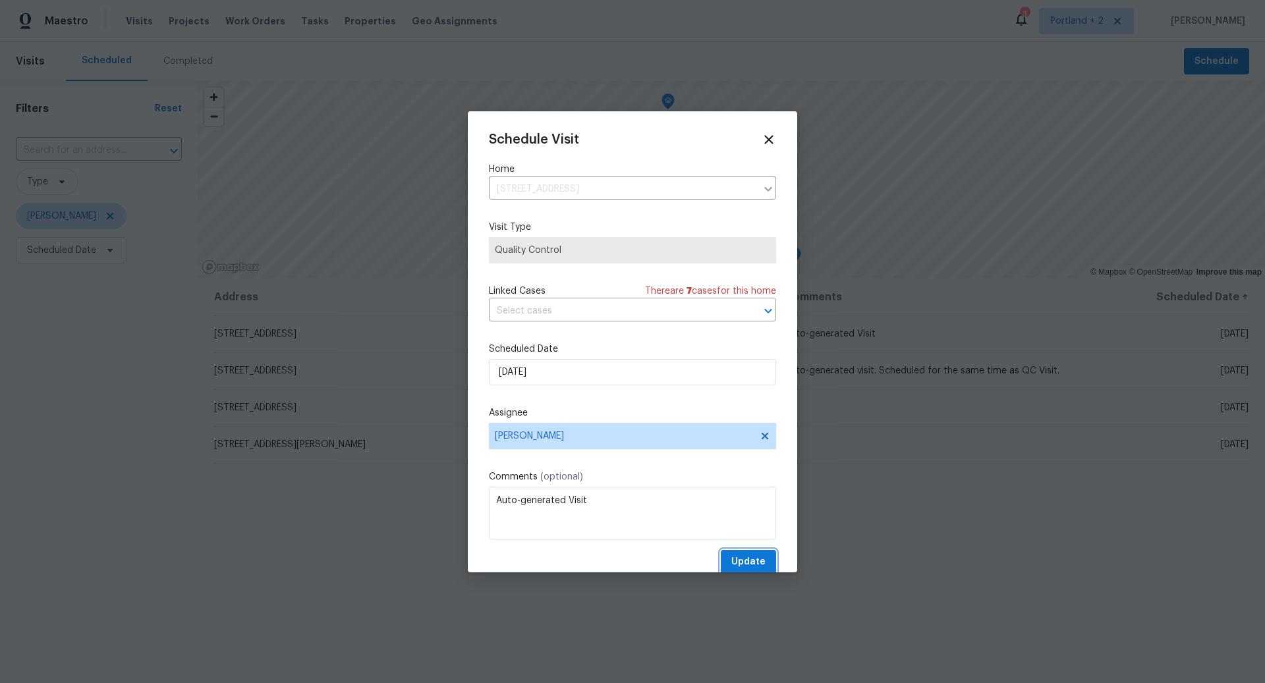
click at [755, 559] on span "Update" at bounding box center [748, 562] width 34 height 16
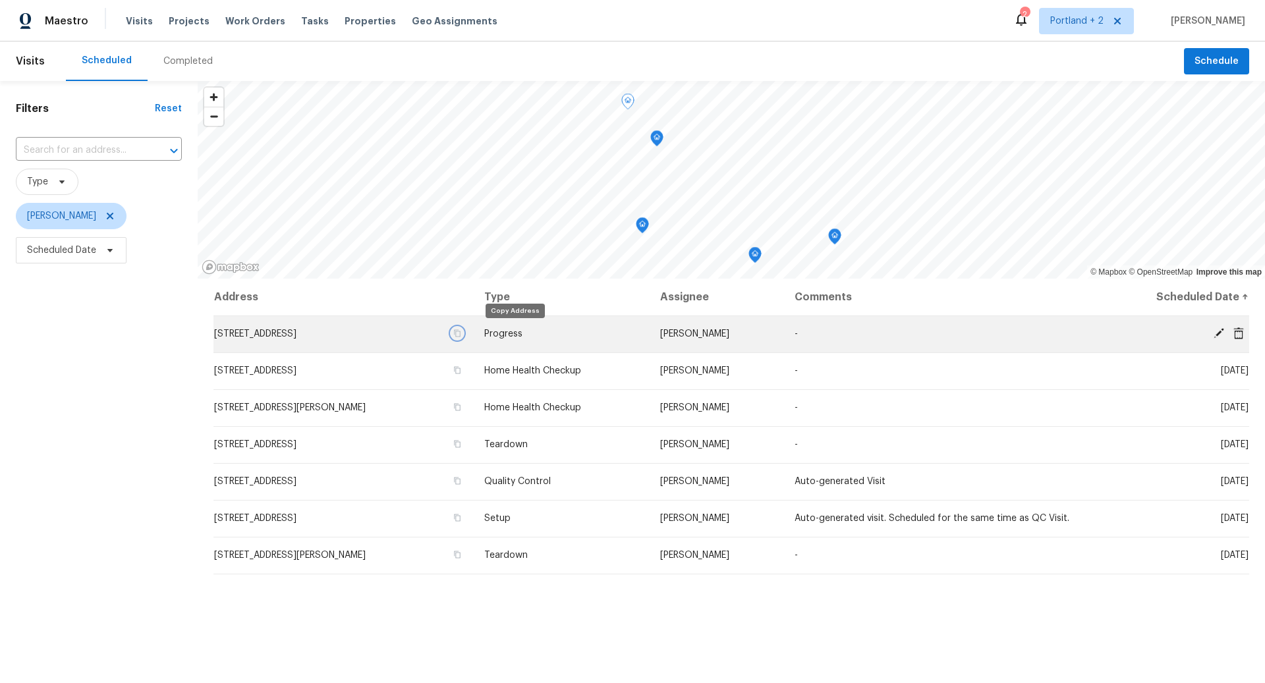
click at [460, 333] on icon "button" at bounding box center [457, 333] width 7 height 7
